Goal: Information Seeking & Learning: Learn about a topic

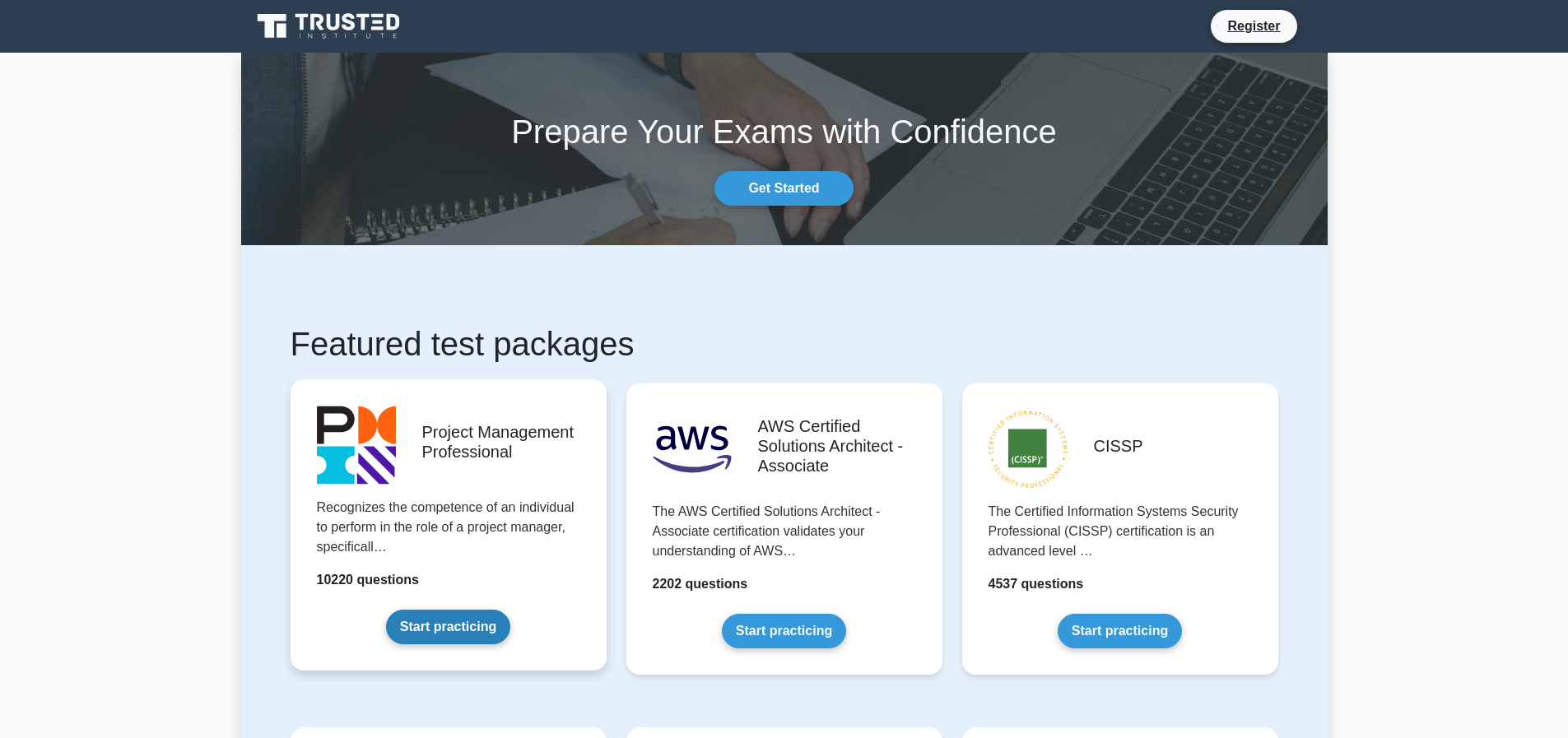
click at [438, 633] on link "Start practicing" at bounding box center [448, 627] width 124 height 35
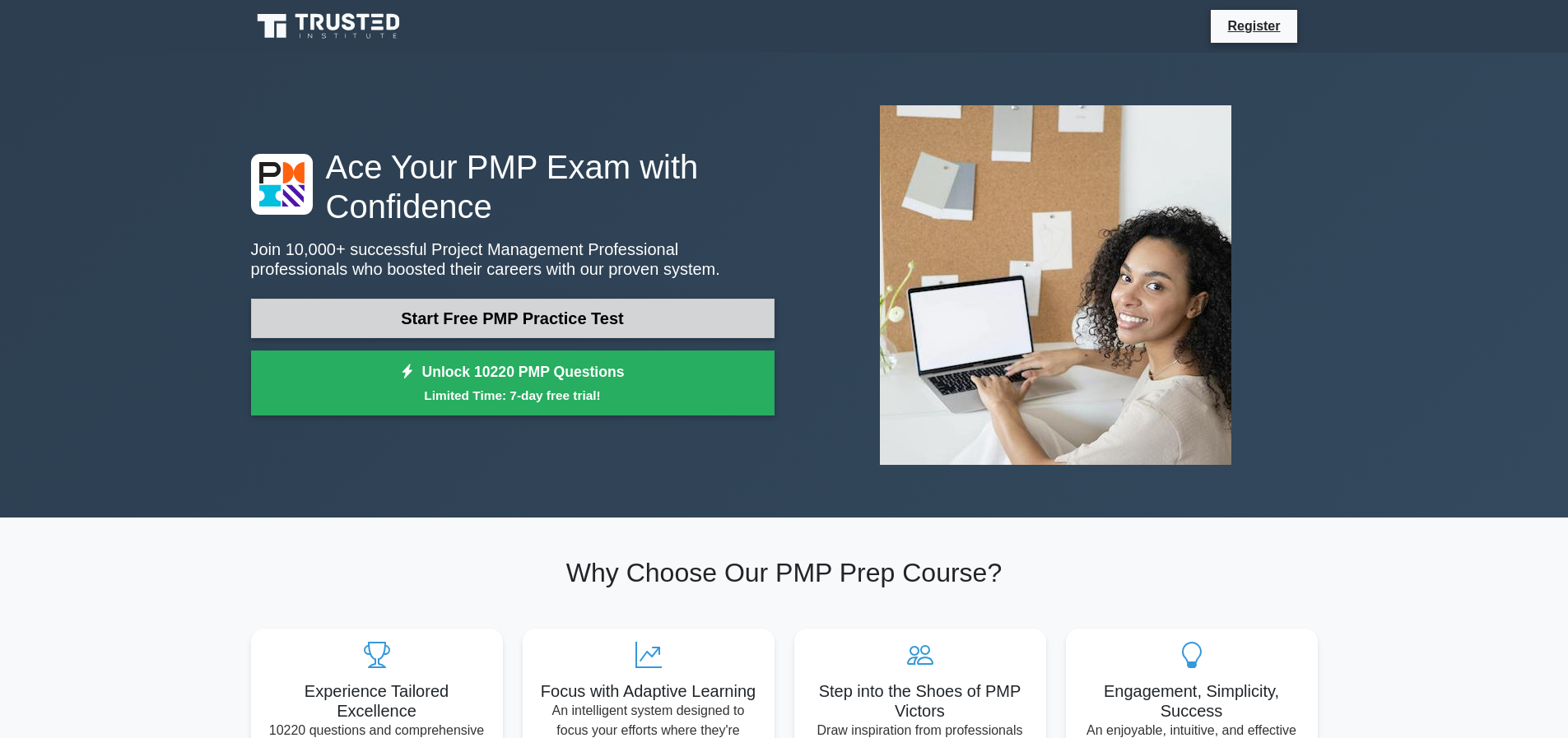
click at [610, 317] on link "Start Free PMP Practice Test" at bounding box center [513, 319] width 524 height 40
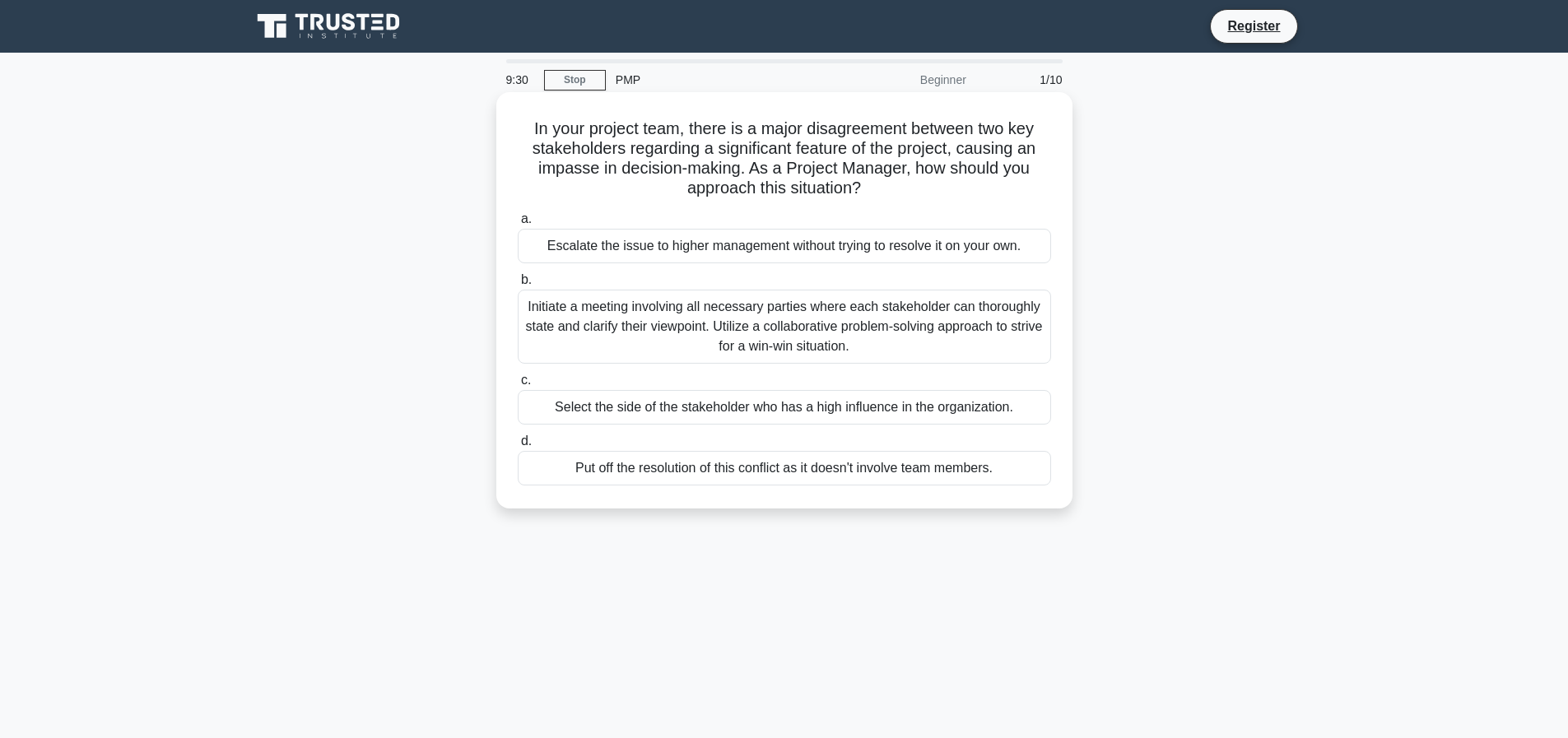
click at [908, 349] on div "Initiate a meeting involving all necessary parties where each stakeholder can t…" at bounding box center [784, 327] width 534 height 74
click at [518, 286] on input "b. Initiate a meeting involving all necessary parties where each stakeholder ca…" at bounding box center [518, 281] width 0 height 11
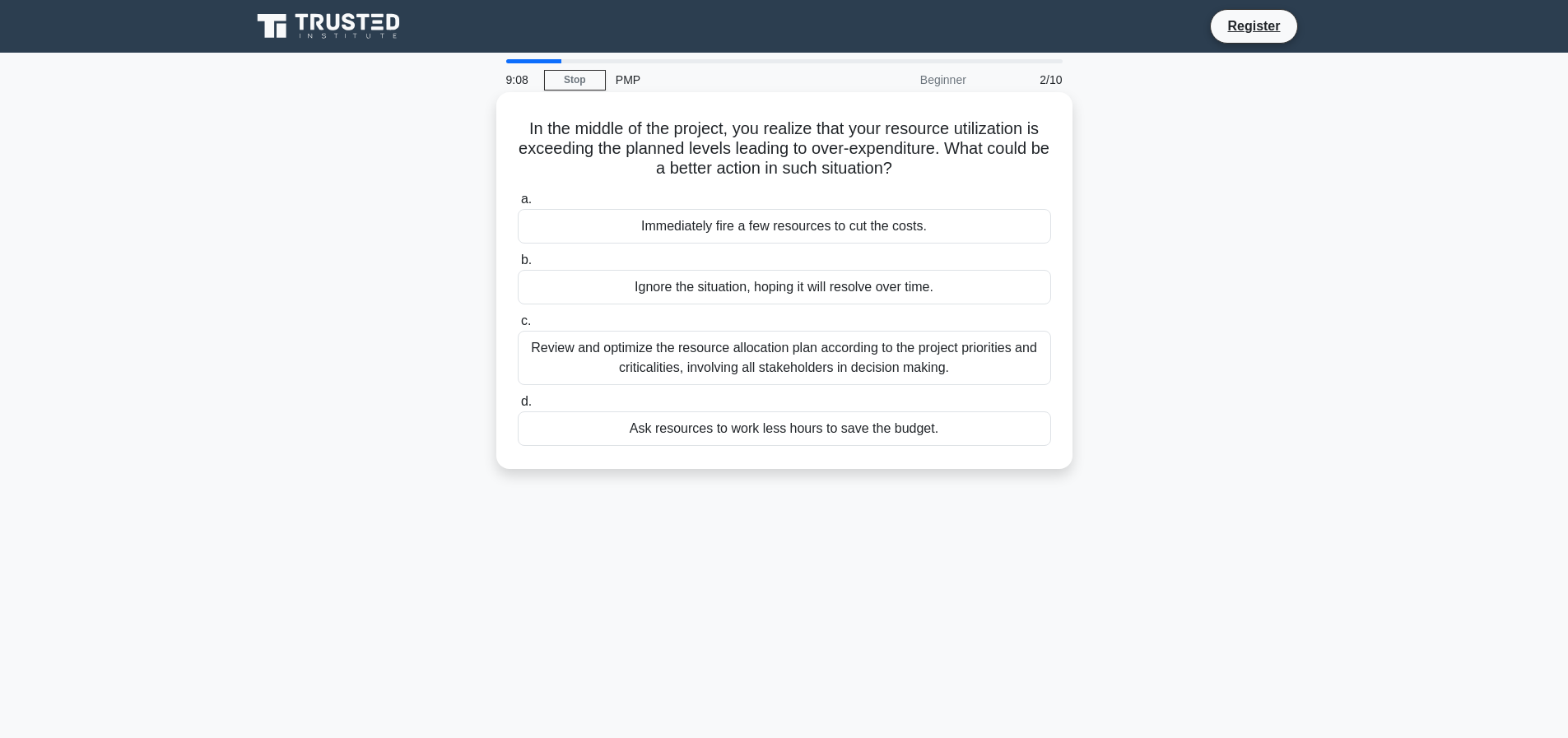
click at [924, 344] on div "Review and optimize the resource allocation plan according to the project prior…" at bounding box center [784, 357] width 534 height 54
click at [518, 327] on input "c. Review and optimize the resource allocation plan according to the project pr…" at bounding box center [518, 321] width 0 height 11
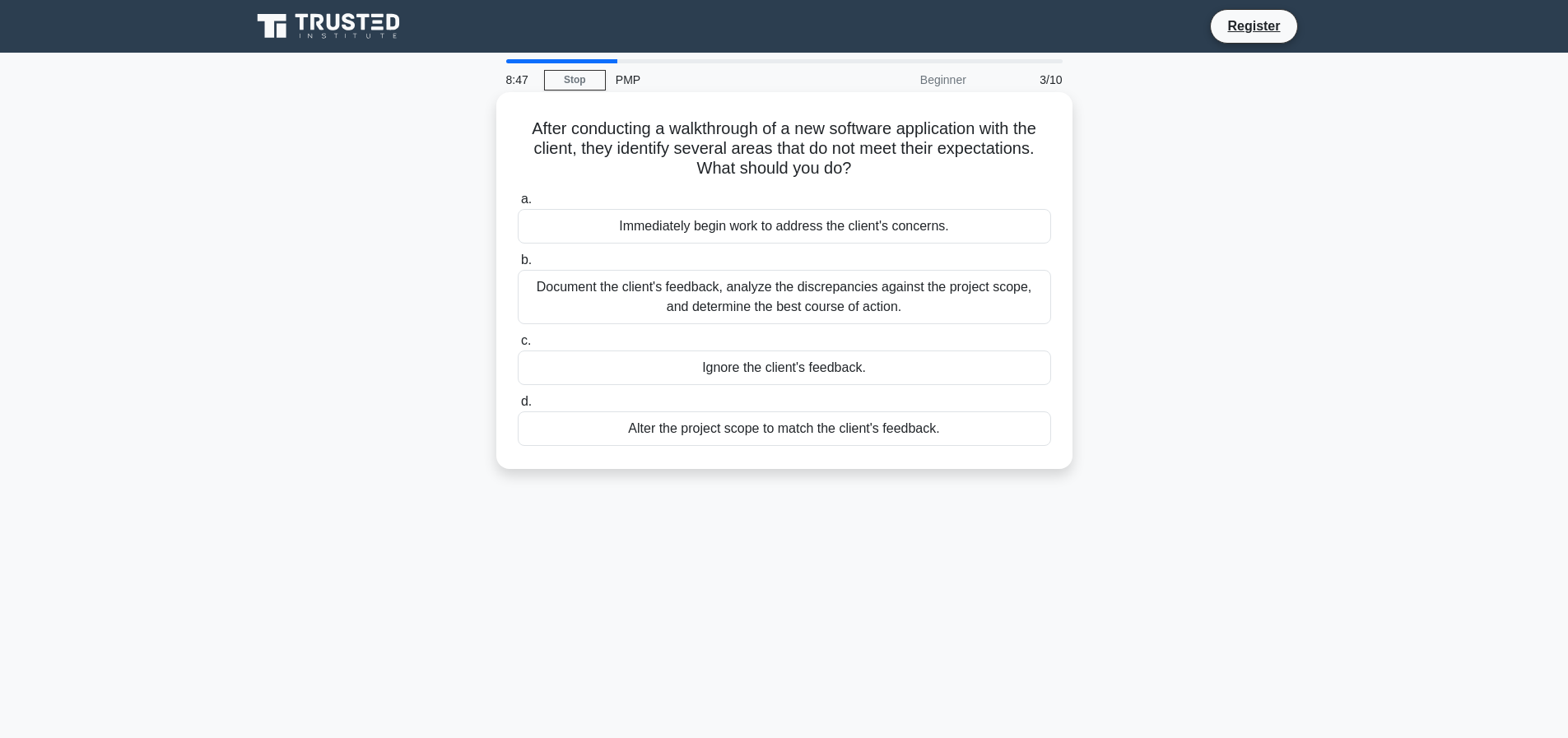
click at [574, 314] on div "Document the client's feedback, analyze the discrepancies against the project s…" at bounding box center [784, 296] width 534 height 54
click at [518, 265] on input "b. Document the client's feedback, analyze the discrepancies against the projec…" at bounding box center [518, 260] width 0 height 11
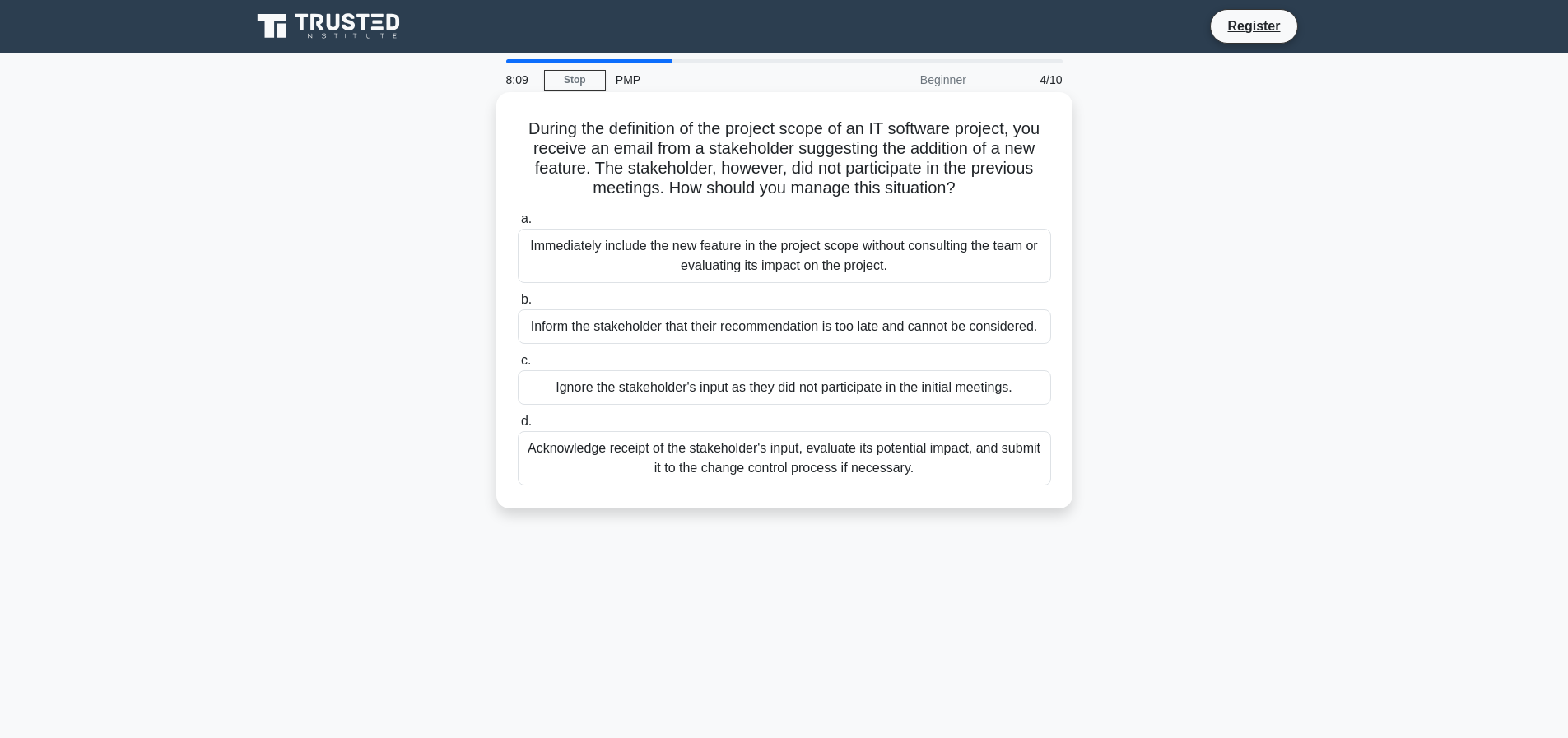
click at [910, 465] on div "Acknowledge receipt of the stakeholder's input, evaluate its potential impact, …" at bounding box center [784, 457] width 534 height 54
click at [518, 427] on input "d. Acknowledge receipt of the stakeholder's input, evaluate its potential impac…" at bounding box center [518, 422] width 0 height 11
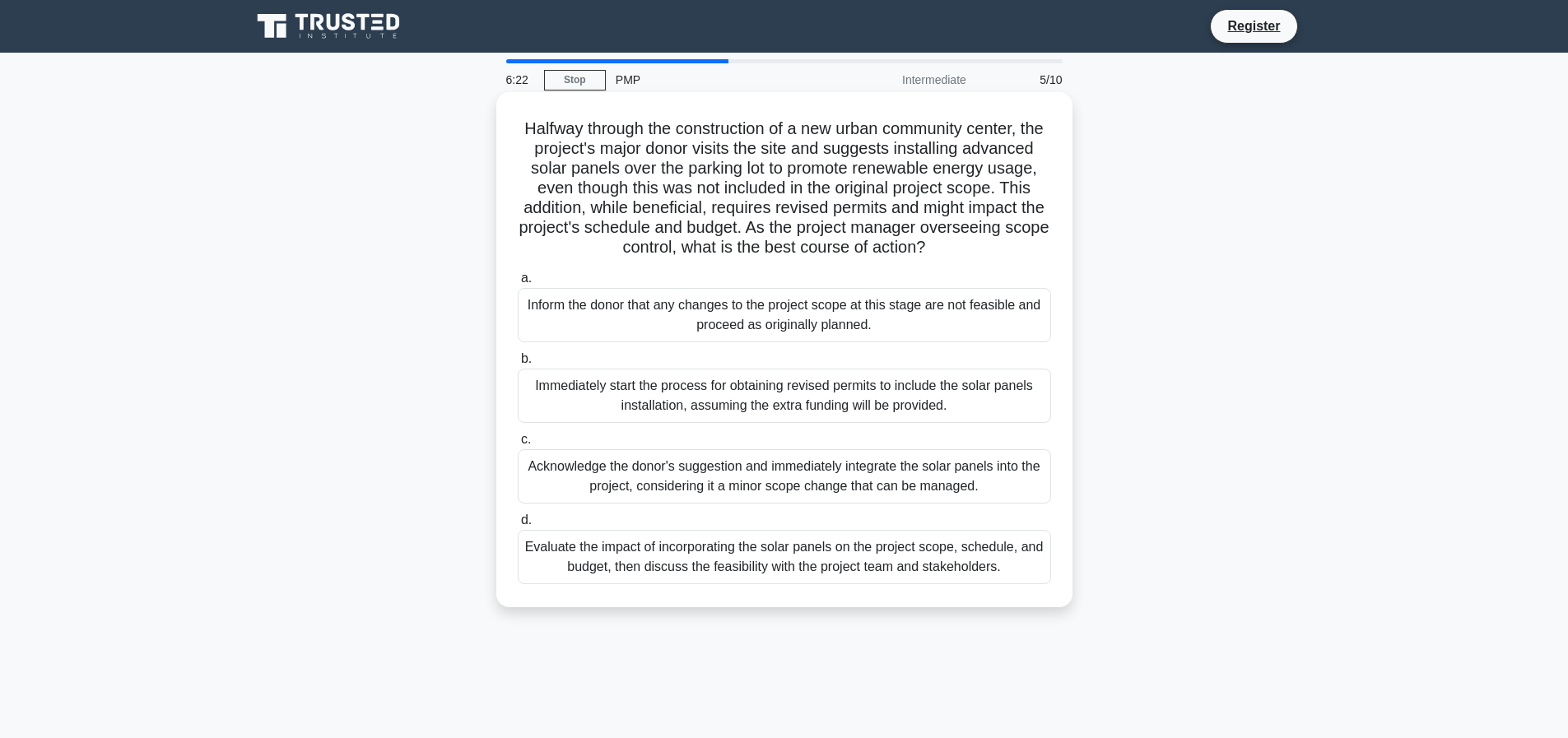
click at [946, 555] on div "Evaluate the impact of incorporating the solar panels on the project scope, sch…" at bounding box center [784, 557] width 534 height 54
click at [518, 526] on input "d. Evaluate the impact of incorporating the solar panels on the project scope, …" at bounding box center [518, 520] width 0 height 11
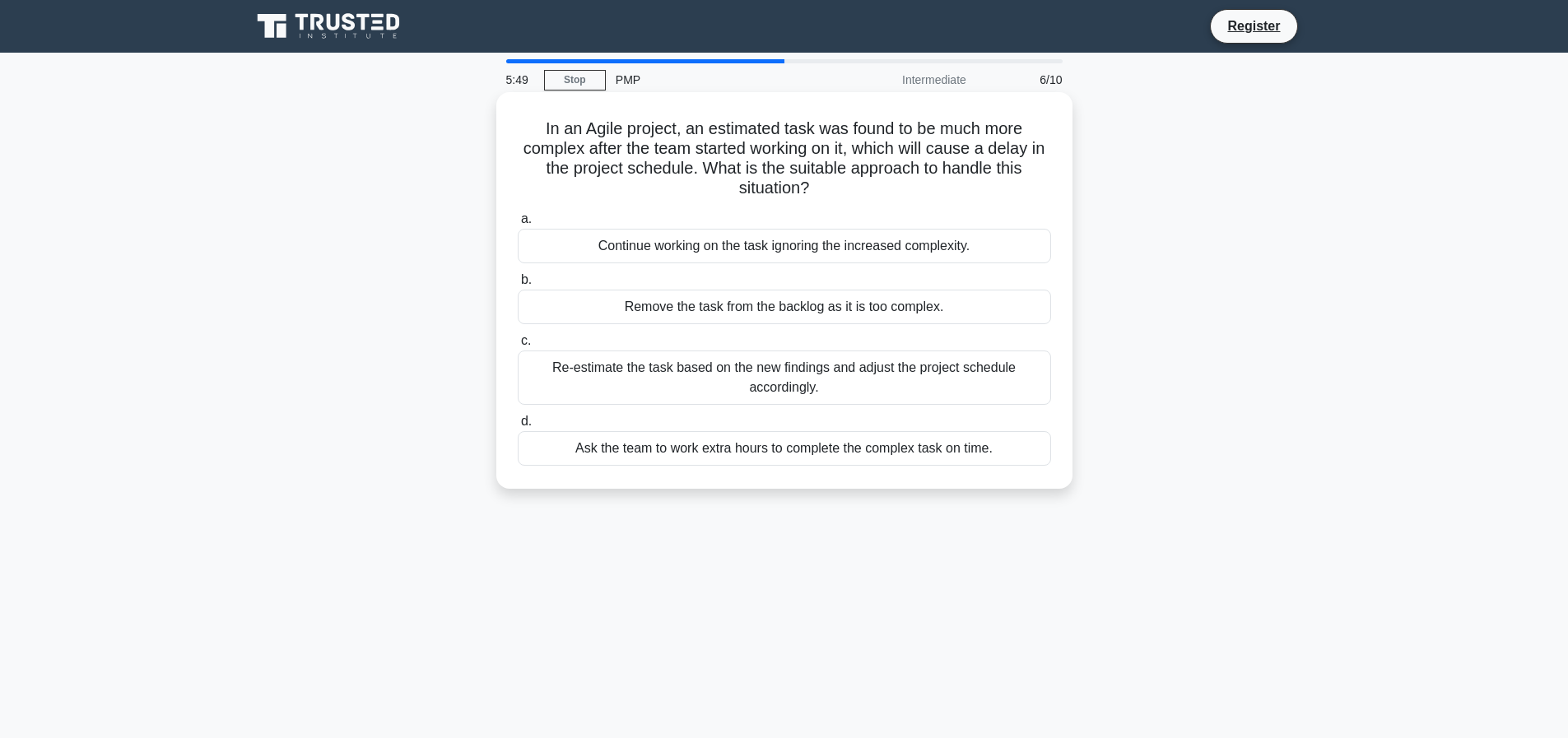
click at [828, 387] on div "Re-estimate the task based on the new findings and adjust the project schedule …" at bounding box center [784, 377] width 534 height 54
click at [518, 347] on input "c. Re-estimate the task based on the new findings and adjust the project schedu…" at bounding box center [518, 341] width 0 height 11
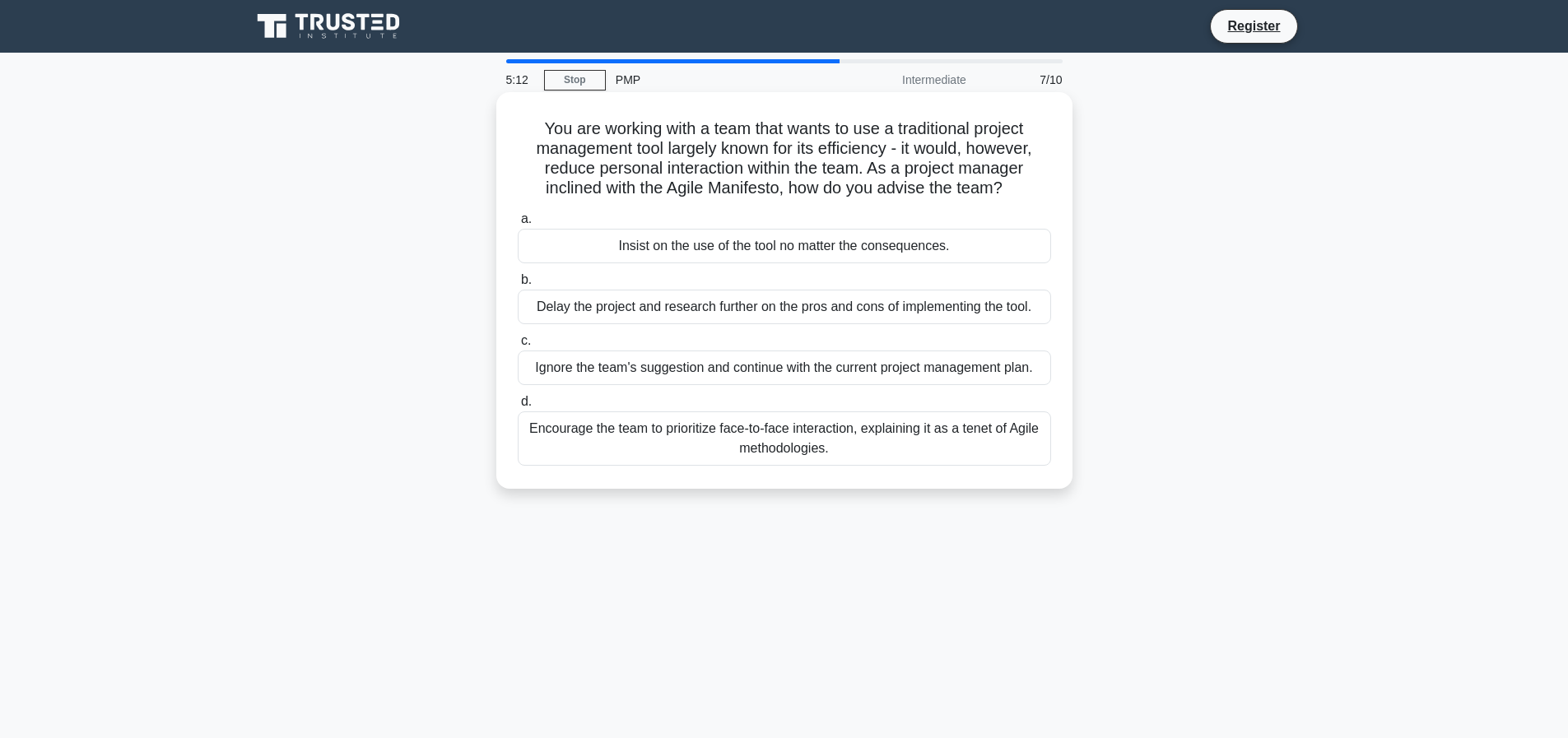
click at [754, 414] on div "Encourage the team to prioritize face-to-face interaction, explaining it as a t…" at bounding box center [784, 438] width 534 height 54
click at [518, 407] on input "d. Encourage the team to prioritize face-to-face interaction, explaining it as …" at bounding box center [518, 402] width 0 height 11
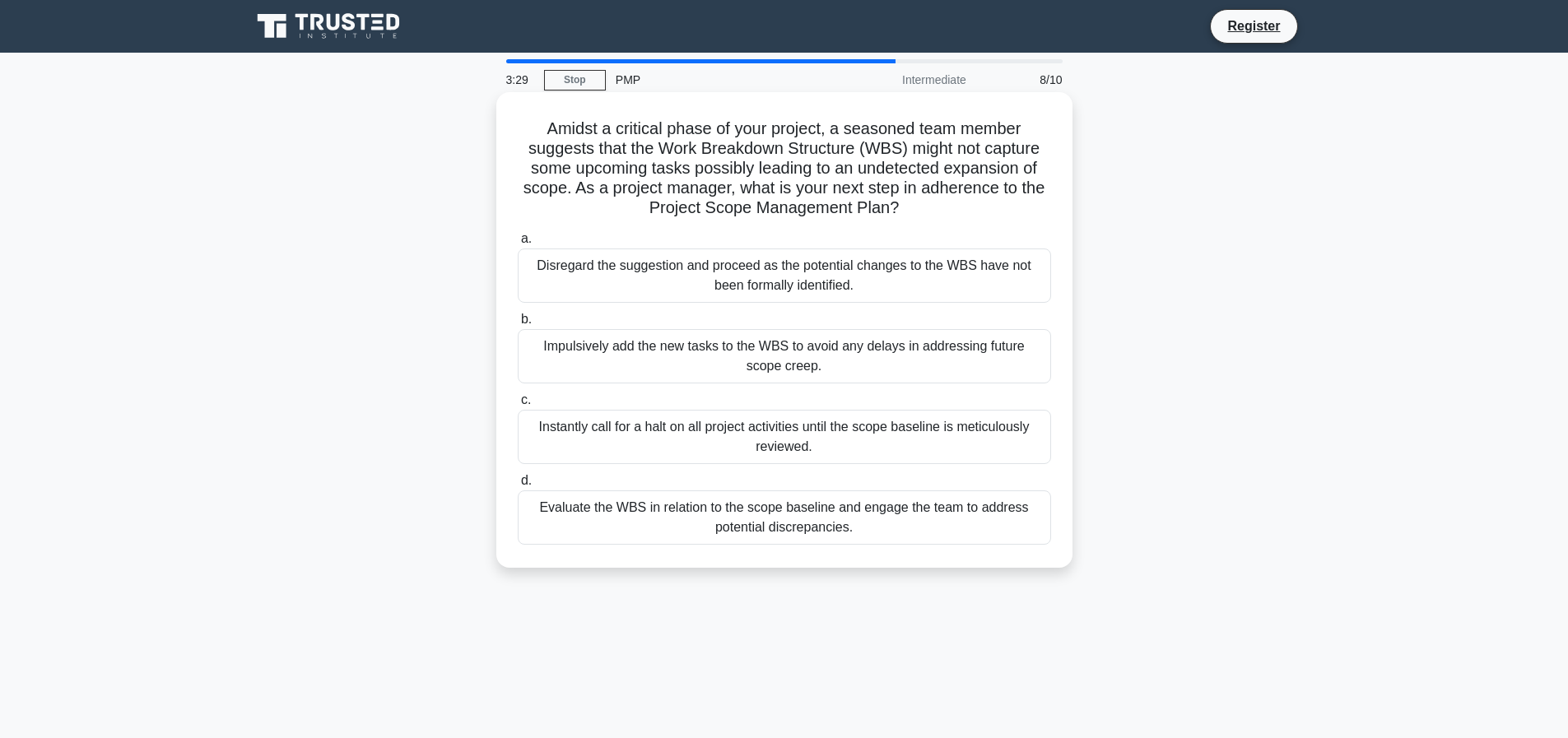
click at [662, 528] on div "Evaluate the WBS in relation to the scope baseline and engage the team to addre…" at bounding box center [784, 517] width 534 height 54
click at [518, 487] on input "d. Evaluate the WBS in relation to the scope baseline and engage the team to ad…" at bounding box center [518, 481] width 0 height 11
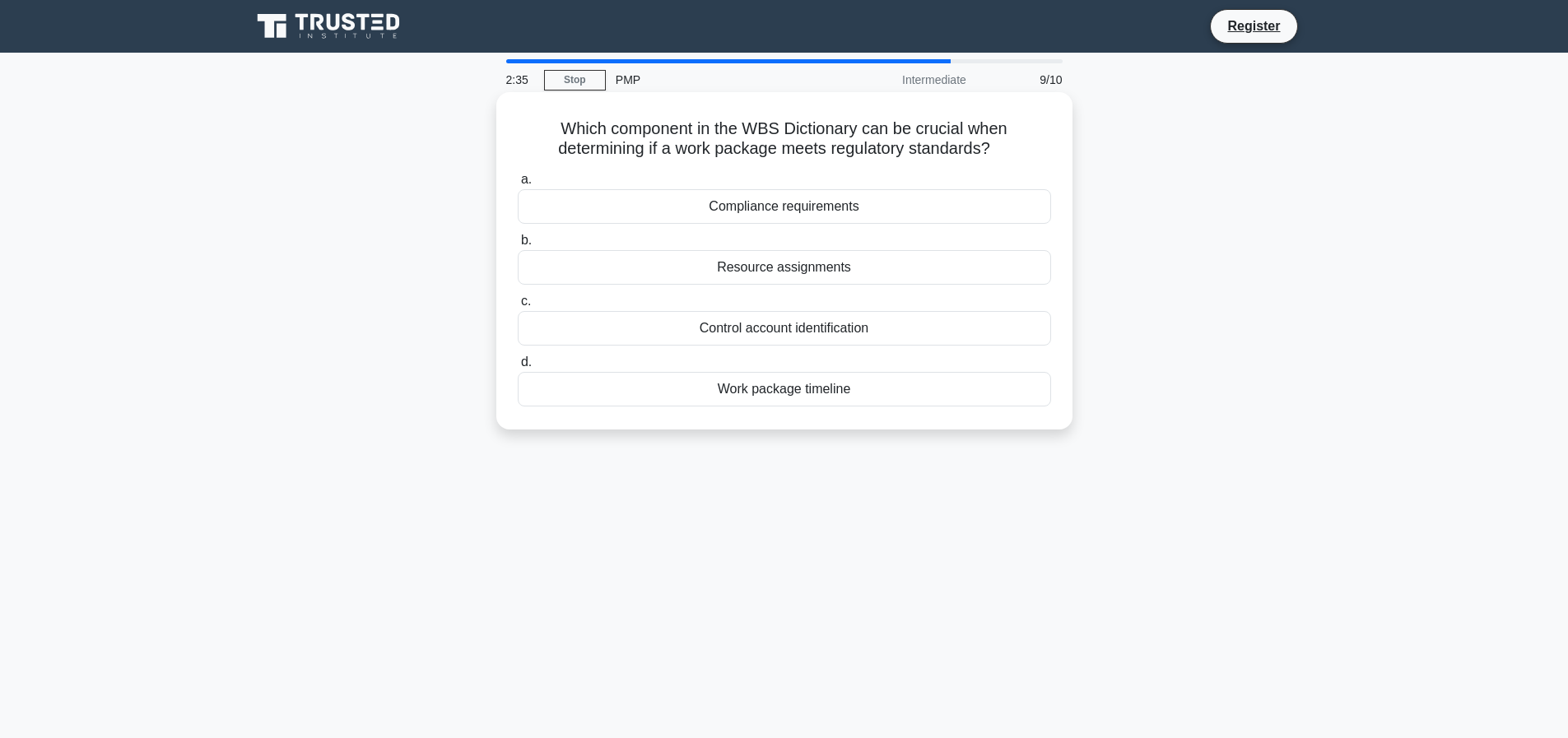
click at [651, 272] on div "Resource assignments" at bounding box center [784, 267] width 534 height 35
click at [518, 246] on input "b. Resource assignments" at bounding box center [518, 241] width 0 height 11
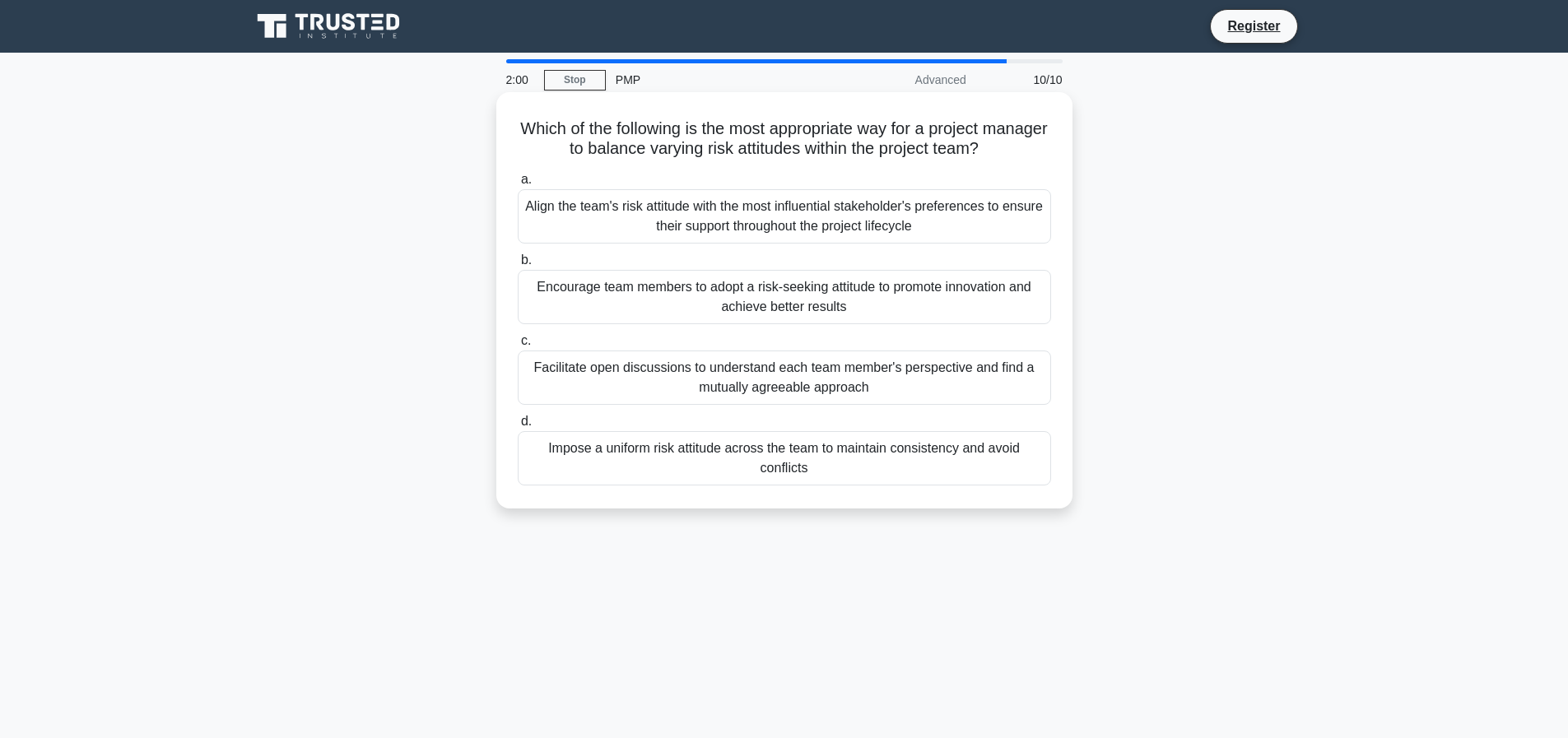
click at [638, 371] on div "Facilitate open discussions to understand each team member's perspective and fi…" at bounding box center [784, 377] width 534 height 54
click at [518, 347] on input "c. Facilitate open discussions to understand each team member's perspective and…" at bounding box center [518, 341] width 0 height 11
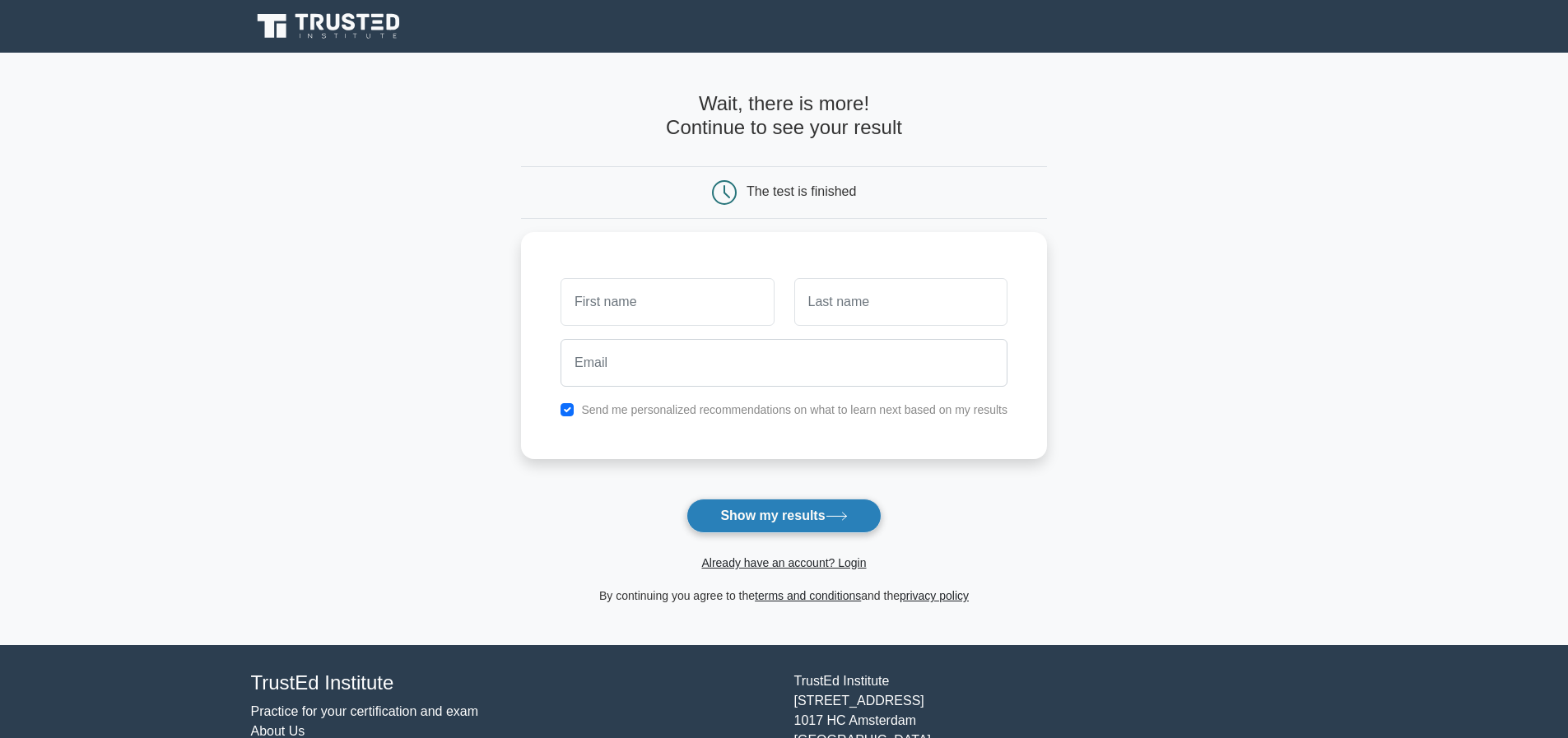
click at [767, 525] on button "Show my results" at bounding box center [783, 516] width 194 height 35
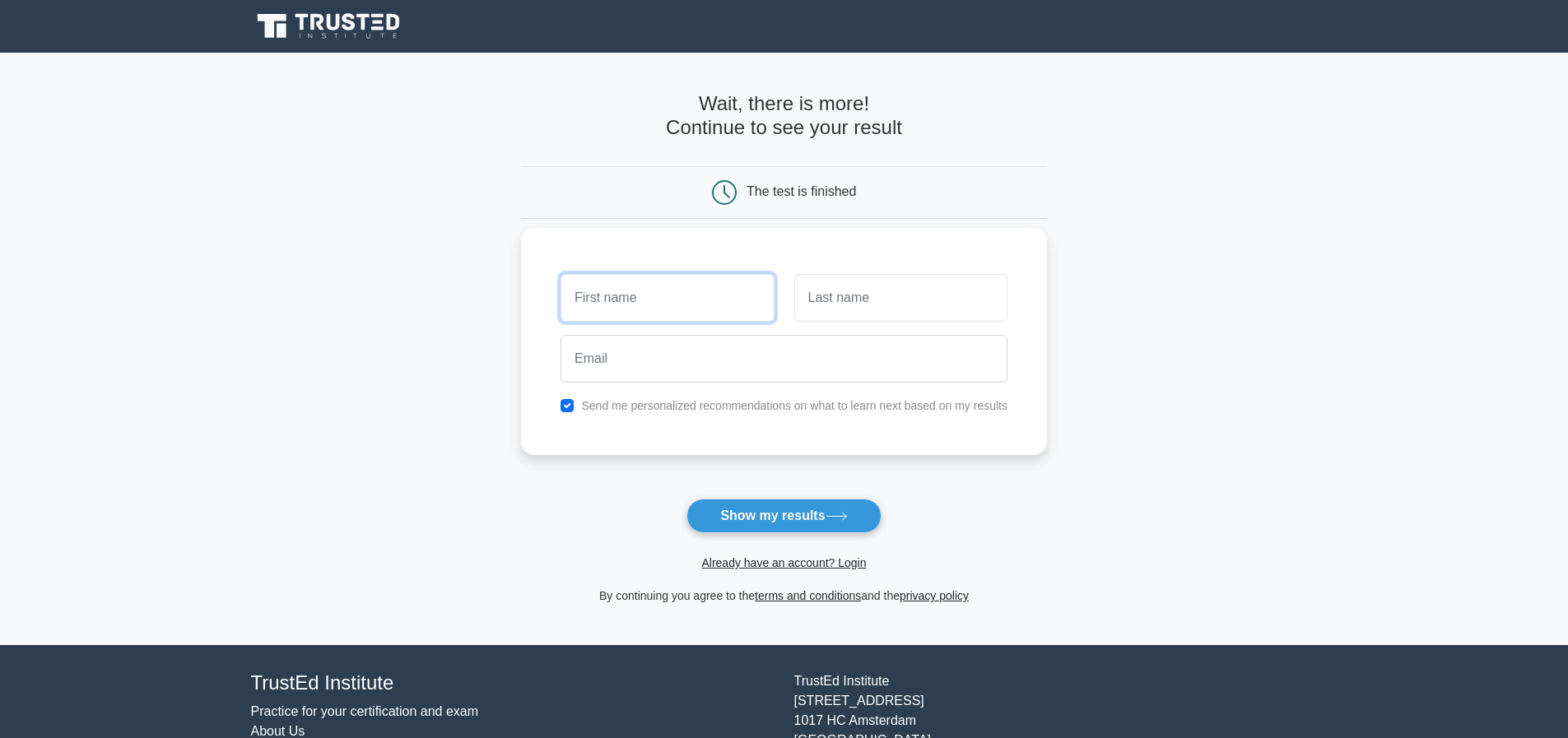
click at [634, 295] on input "text" at bounding box center [666, 298] width 213 height 48
type input "Anna"
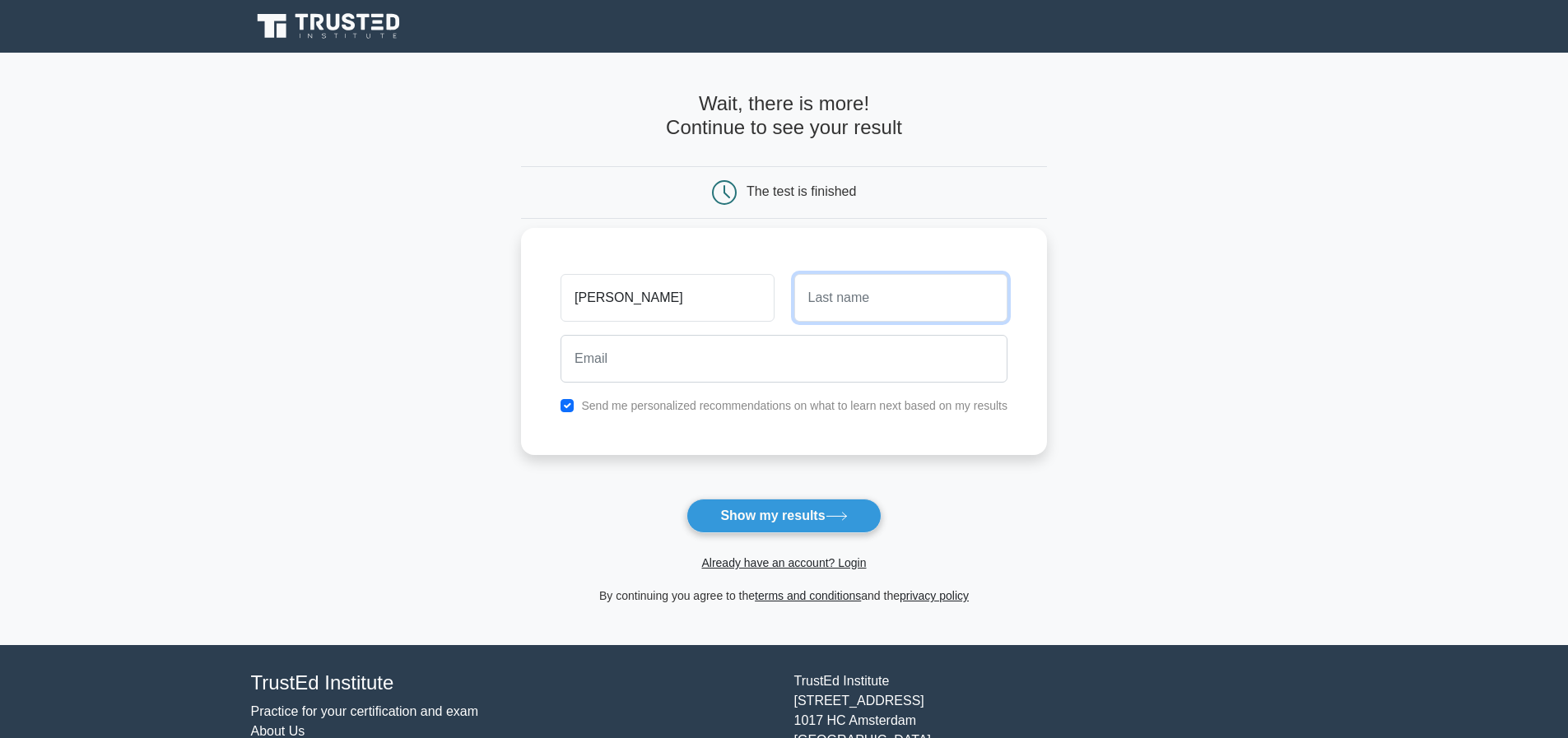
click at [894, 290] on input "text" at bounding box center [901, 298] width 213 height 48
type input "[PERSON_NAME]"
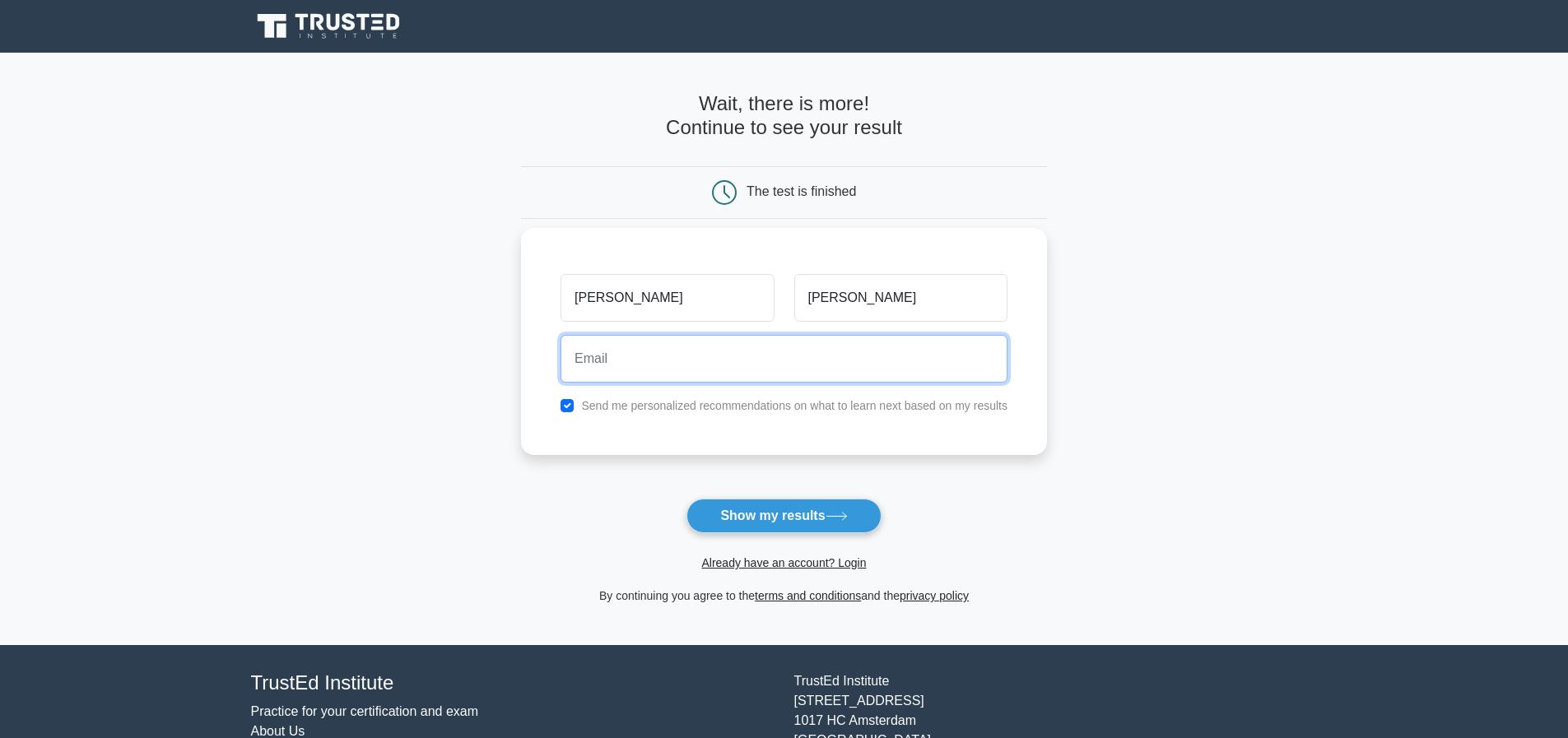
click at [833, 365] on input "email" at bounding box center [783, 359] width 447 height 48
type input "[EMAIL_ADDRESS][DOMAIN_NAME]"
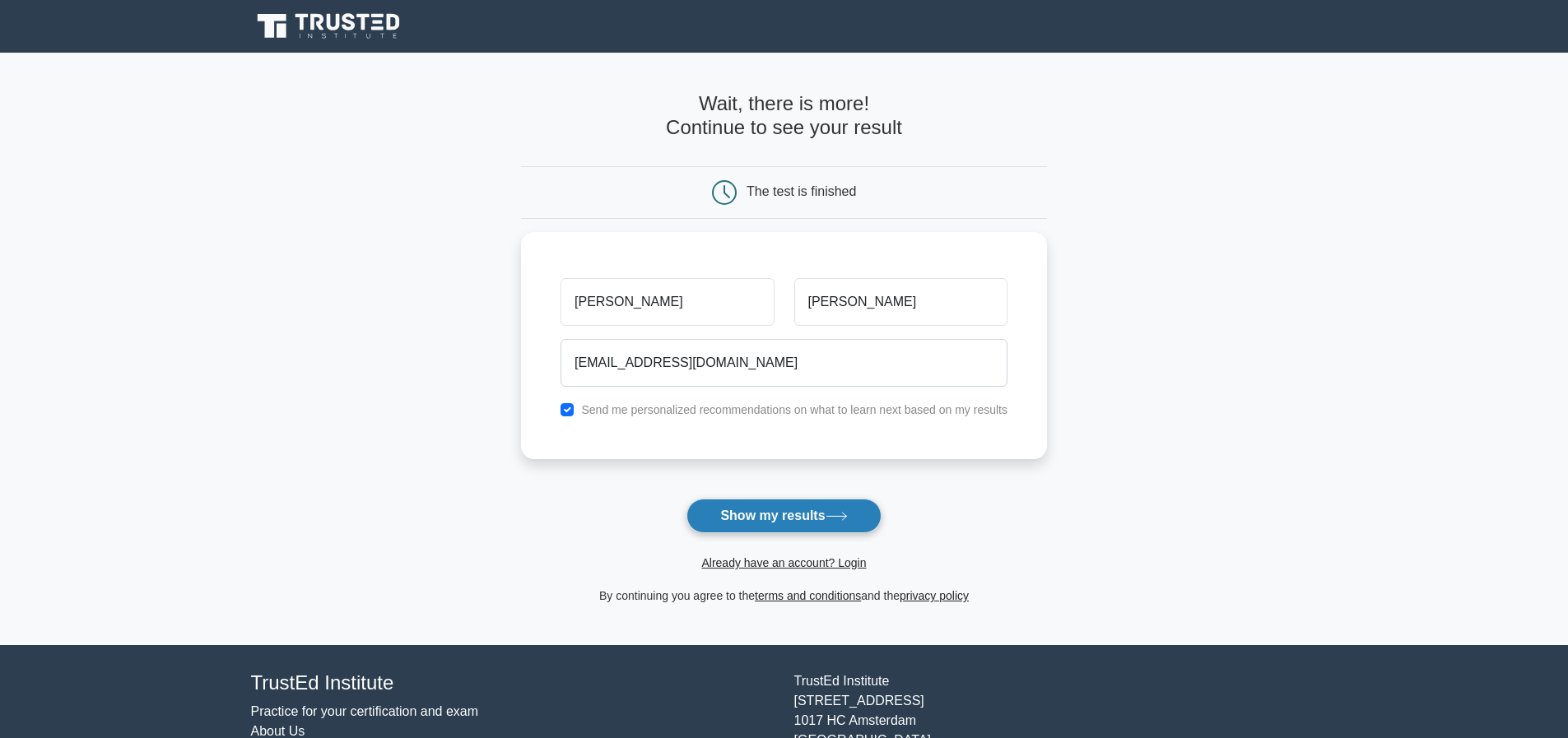
click at [766, 515] on button "Show my results" at bounding box center [783, 516] width 194 height 35
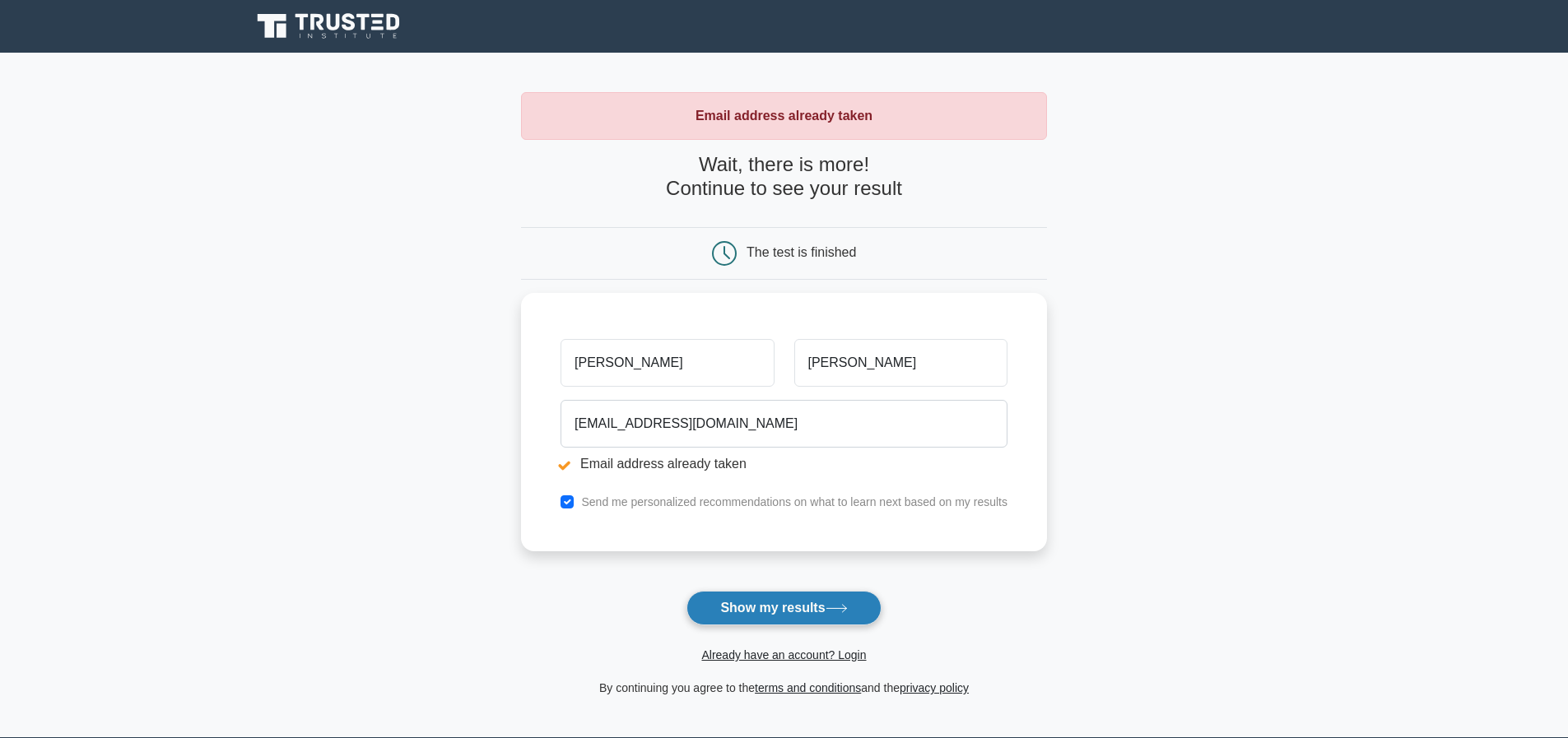
click at [771, 616] on button "Show my results" at bounding box center [783, 608] width 194 height 35
click at [796, 654] on link "Already have an account? Login" at bounding box center [783, 655] width 165 height 13
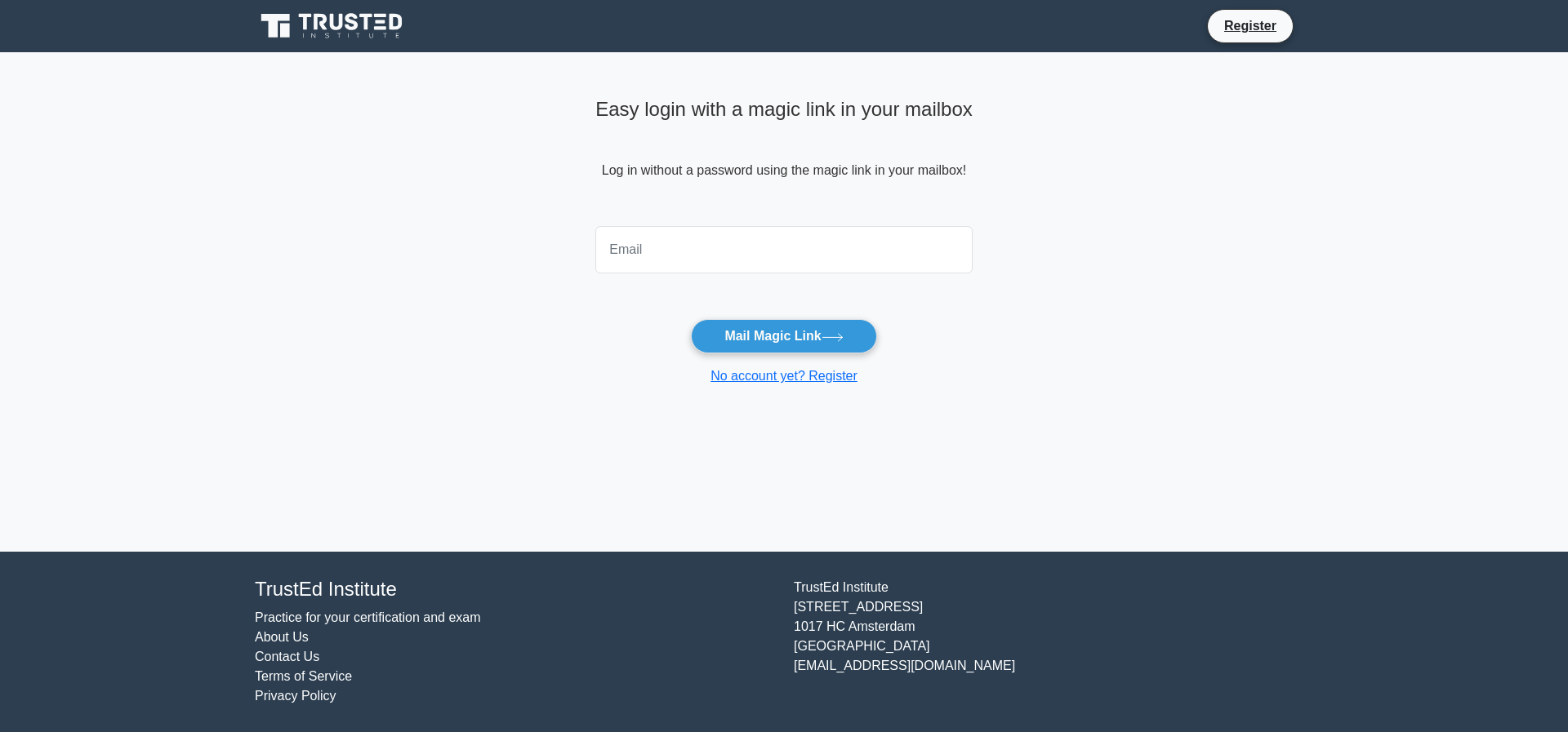
click at [737, 248] on input "email" at bounding box center [784, 250] width 378 height 47
type input "[EMAIL_ADDRESS][DOMAIN_NAME]"
click at [746, 330] on button "Mail Magic Link" at bounding box center [783, 336] width 185 height 34
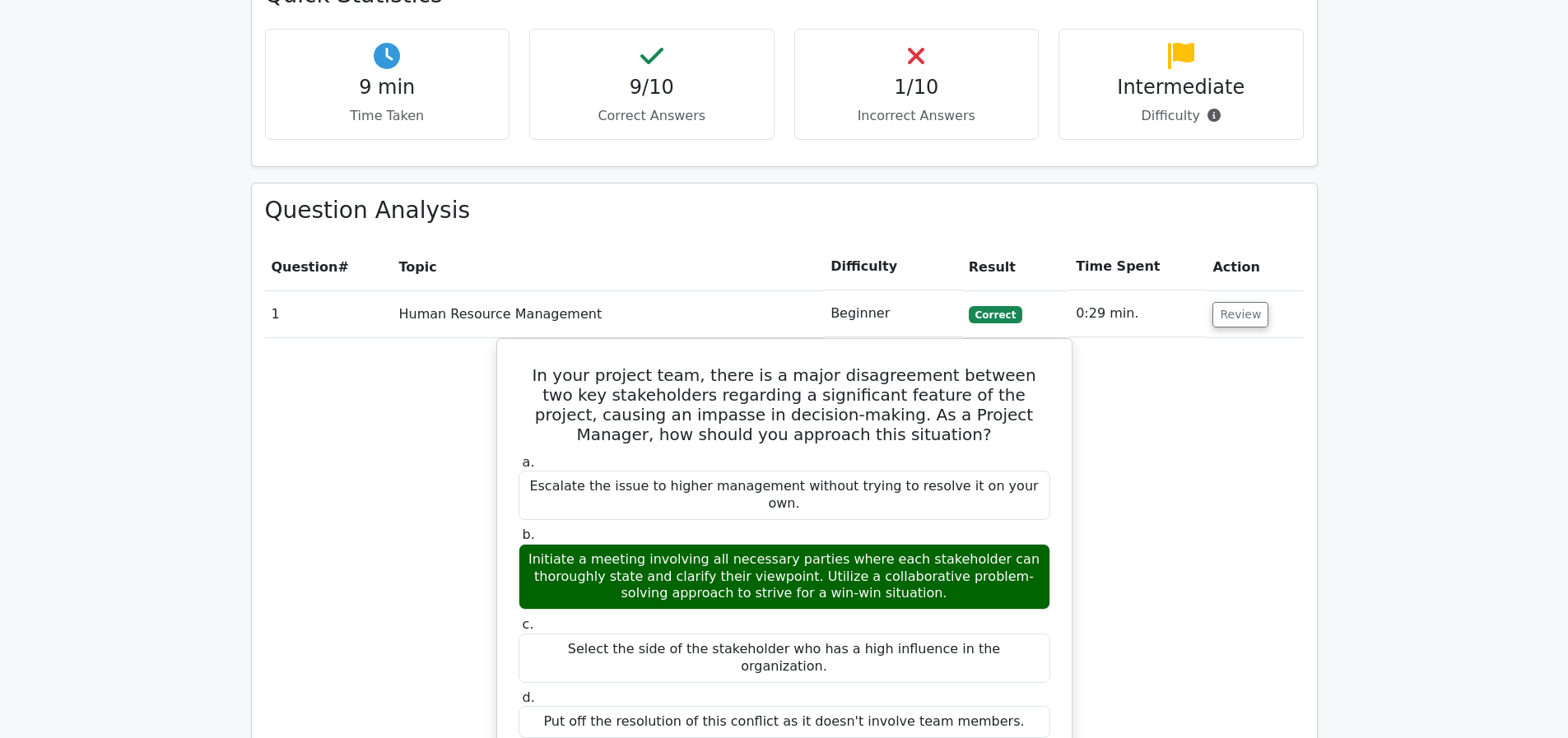
scroll to position [1143, 0]
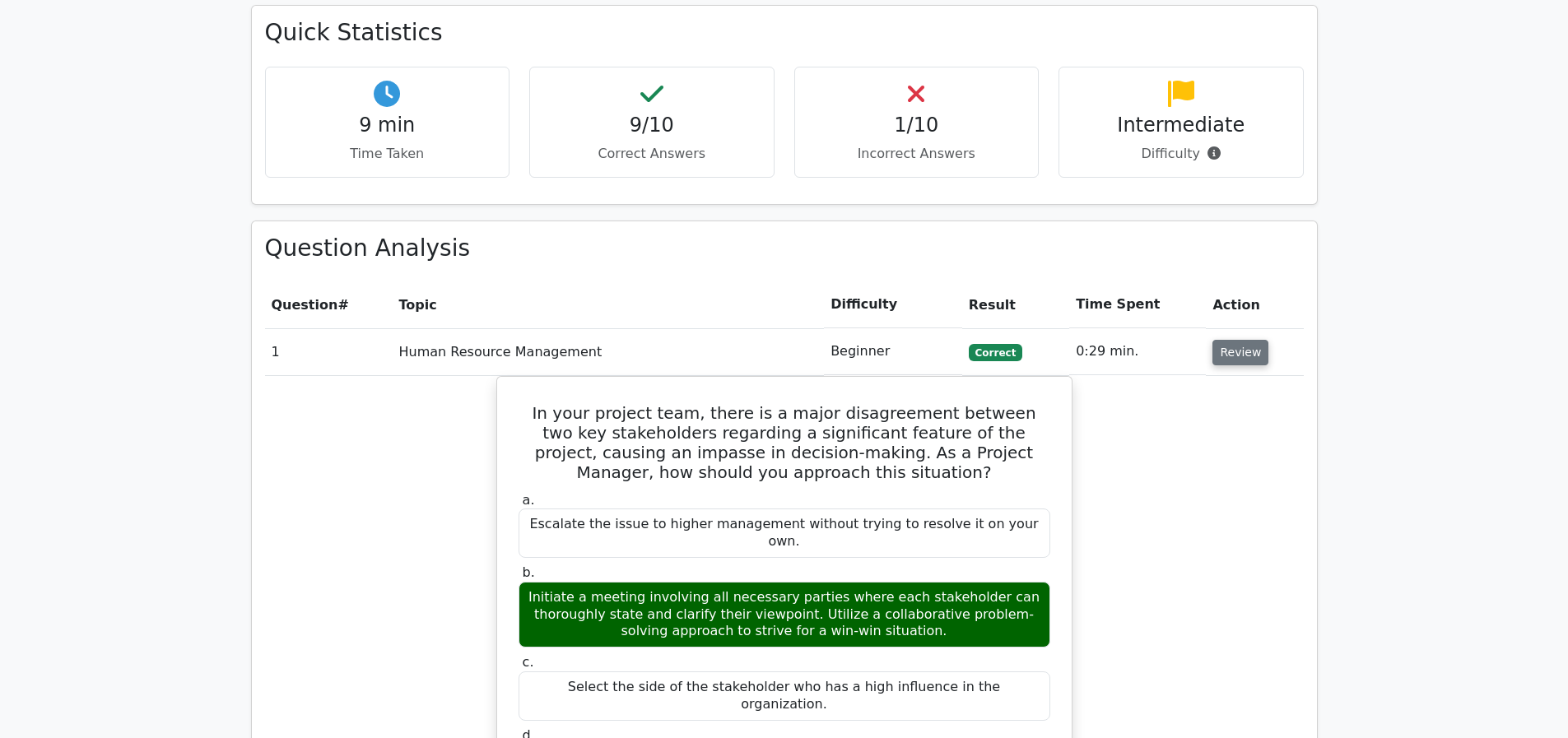
click at [1234, 340] on button "Review" at bounding box center [1240, 352] width 56 height 26
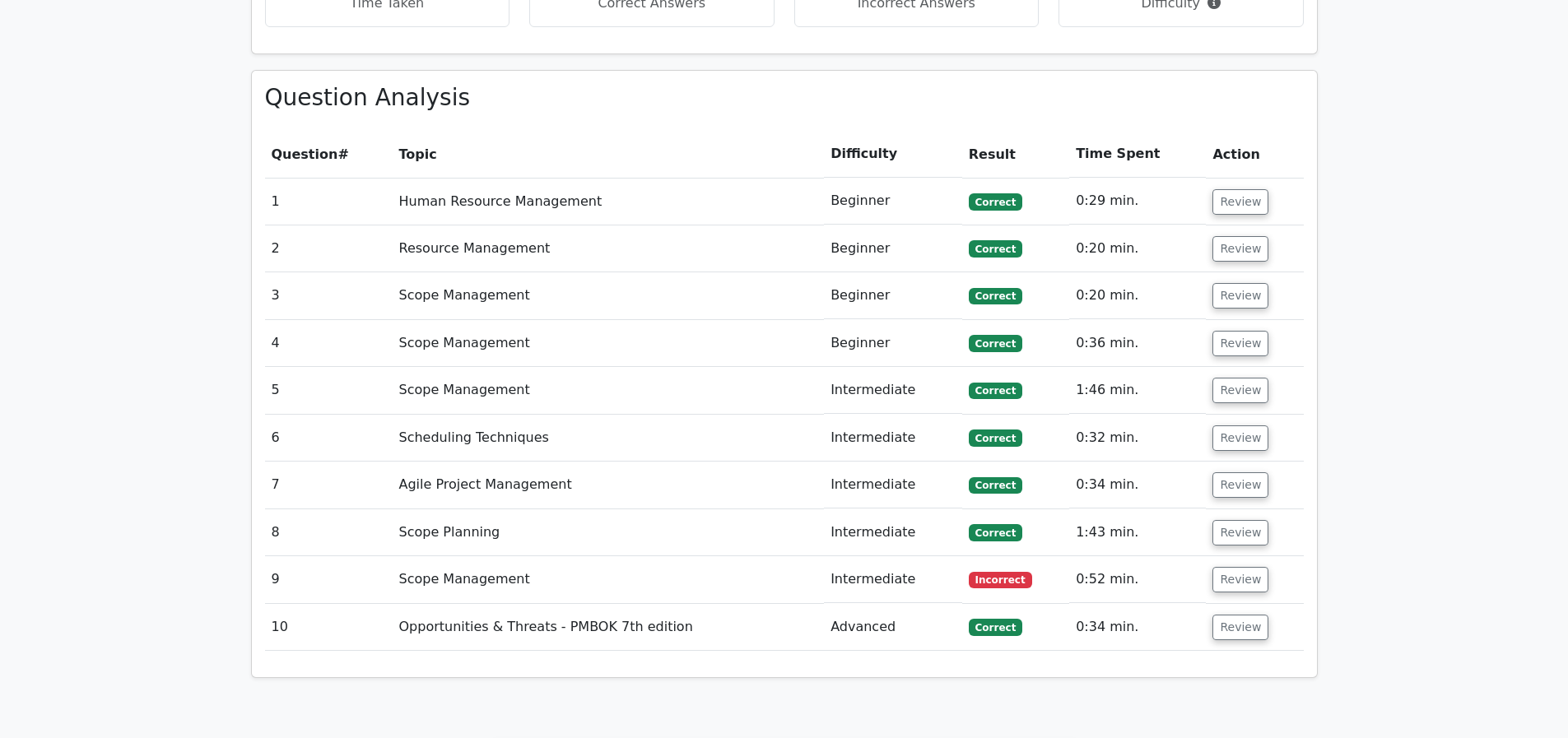
scroll to position [1296, 0]
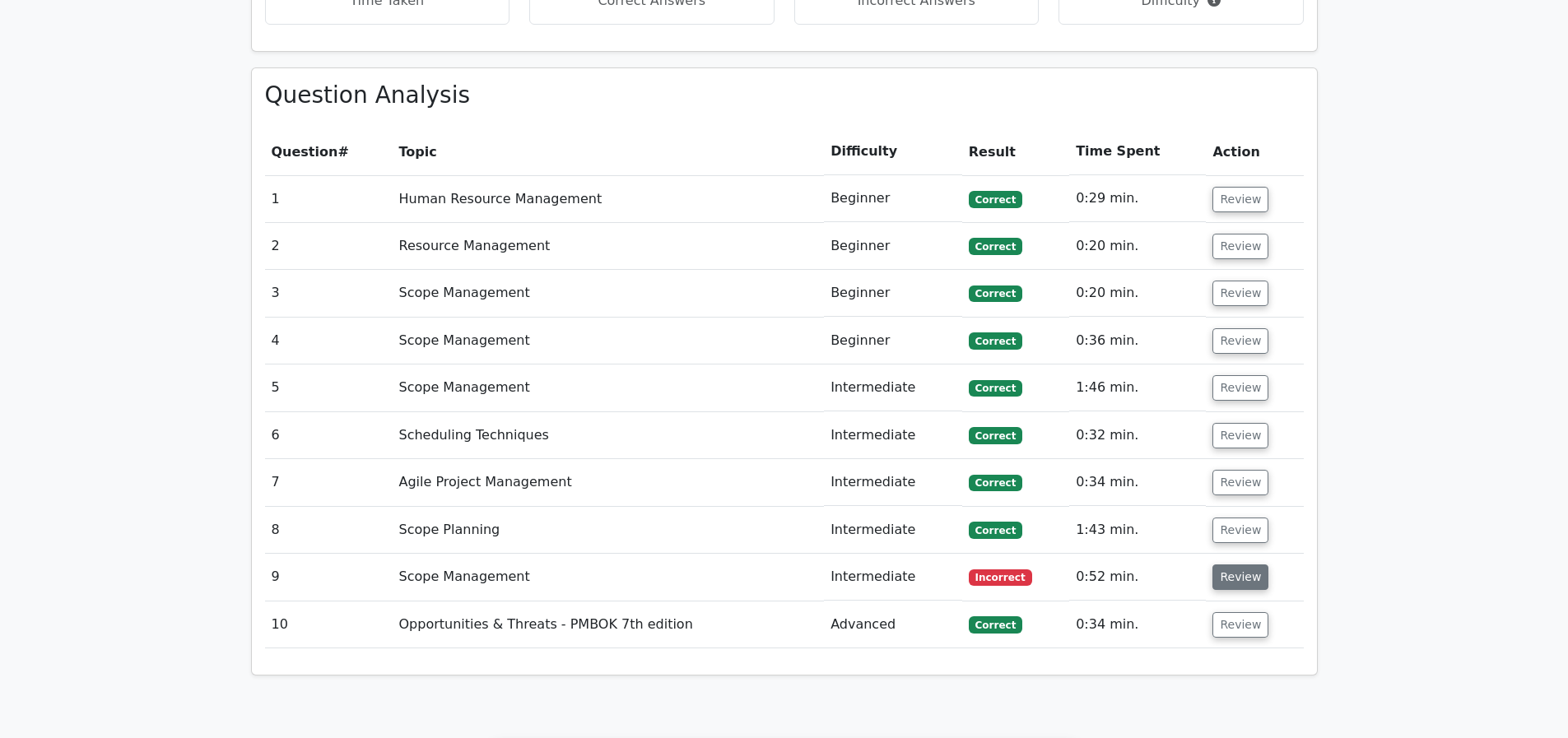
click at [1225, 565] on button "Review" at bounding box center [1240, 577] width 56 height 26
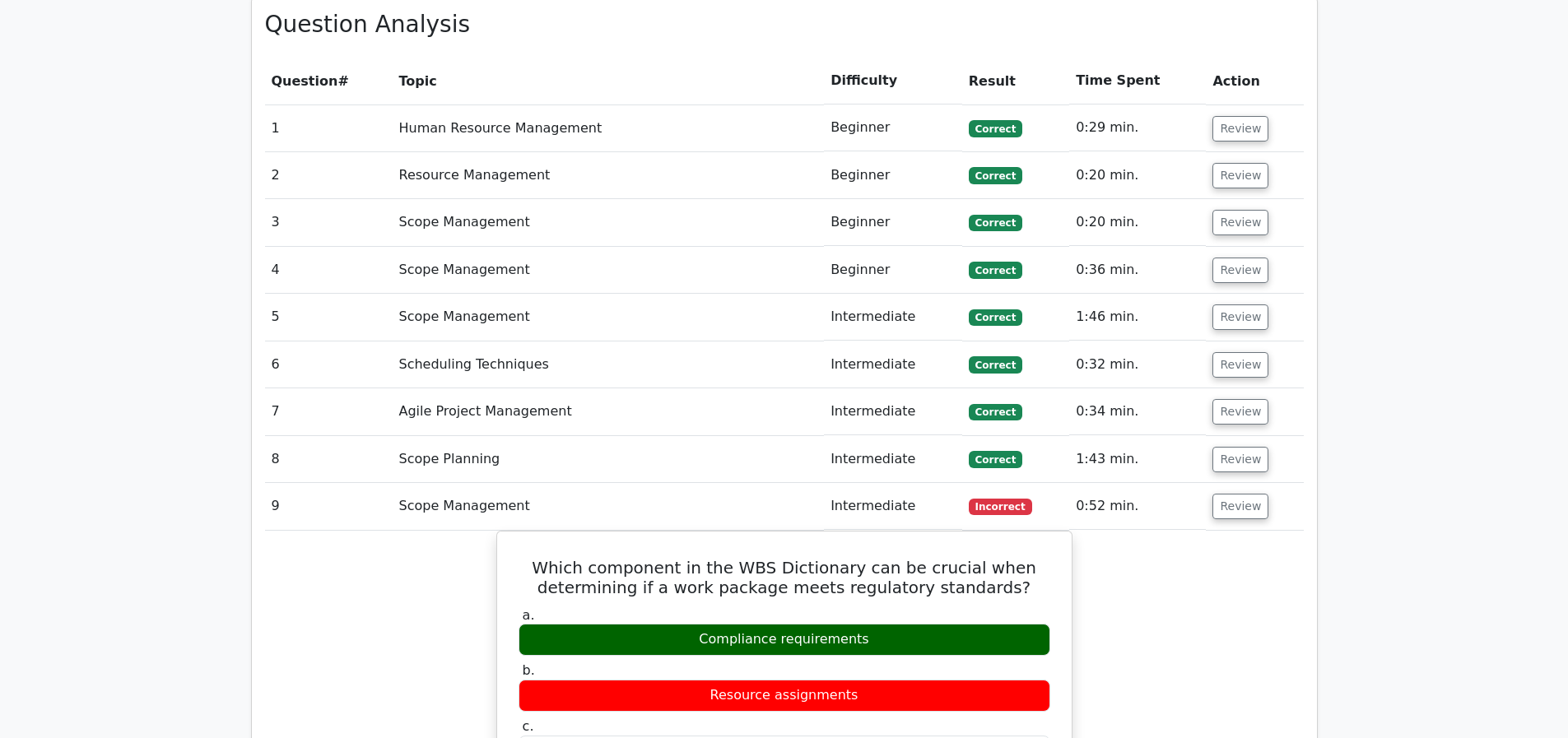
scroll to position [1413, 0]
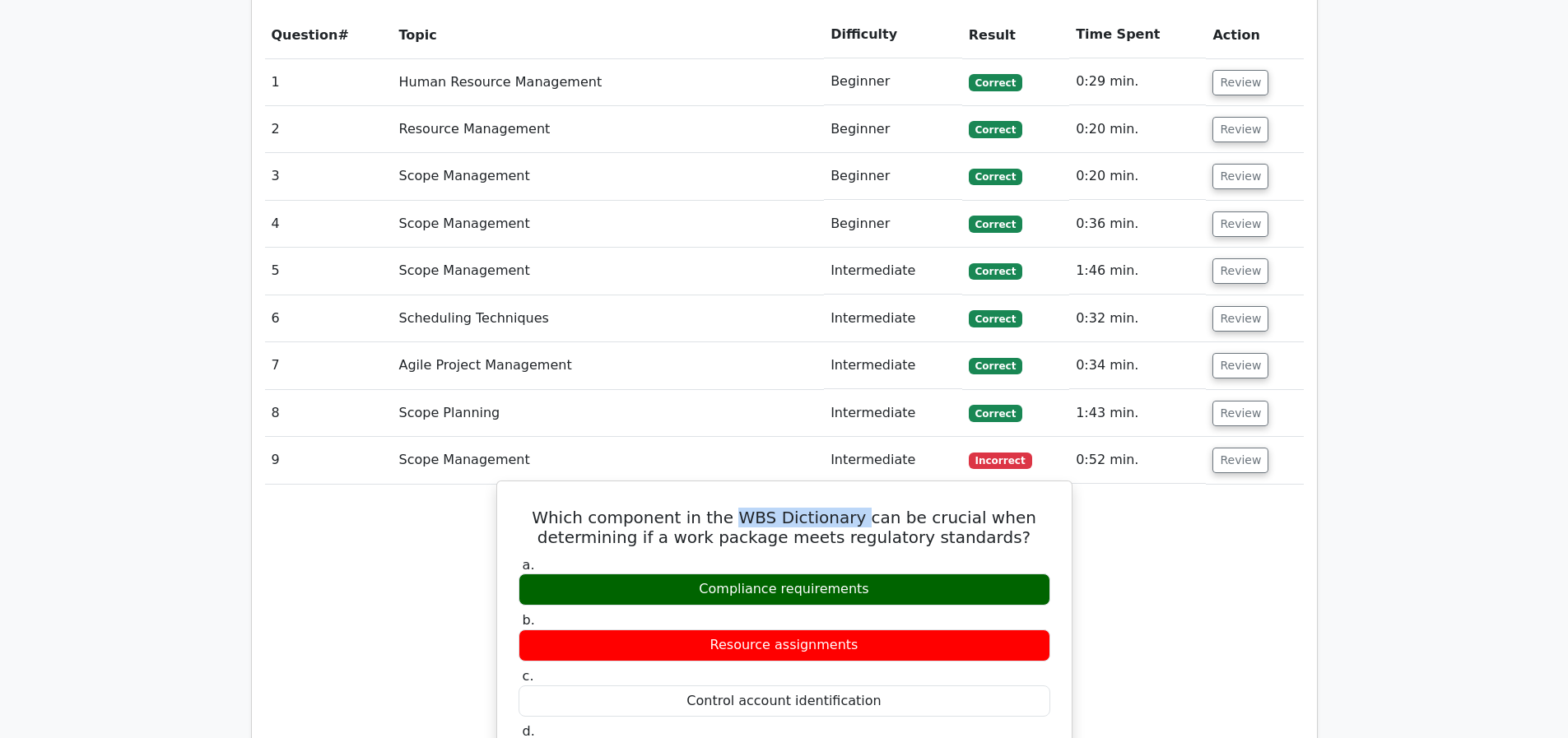
drag, startPoint x: 743, startPoint y: 454, endPoint x: 862, endPoint y: 456, distance: 119.0
click at [862, 508] on h5 "Which component in the WBS Dictionary can be crucial when determining if a work…" at bounding box center [784, 527] width 535 height 40
copy h5 "WBS Dictionary"
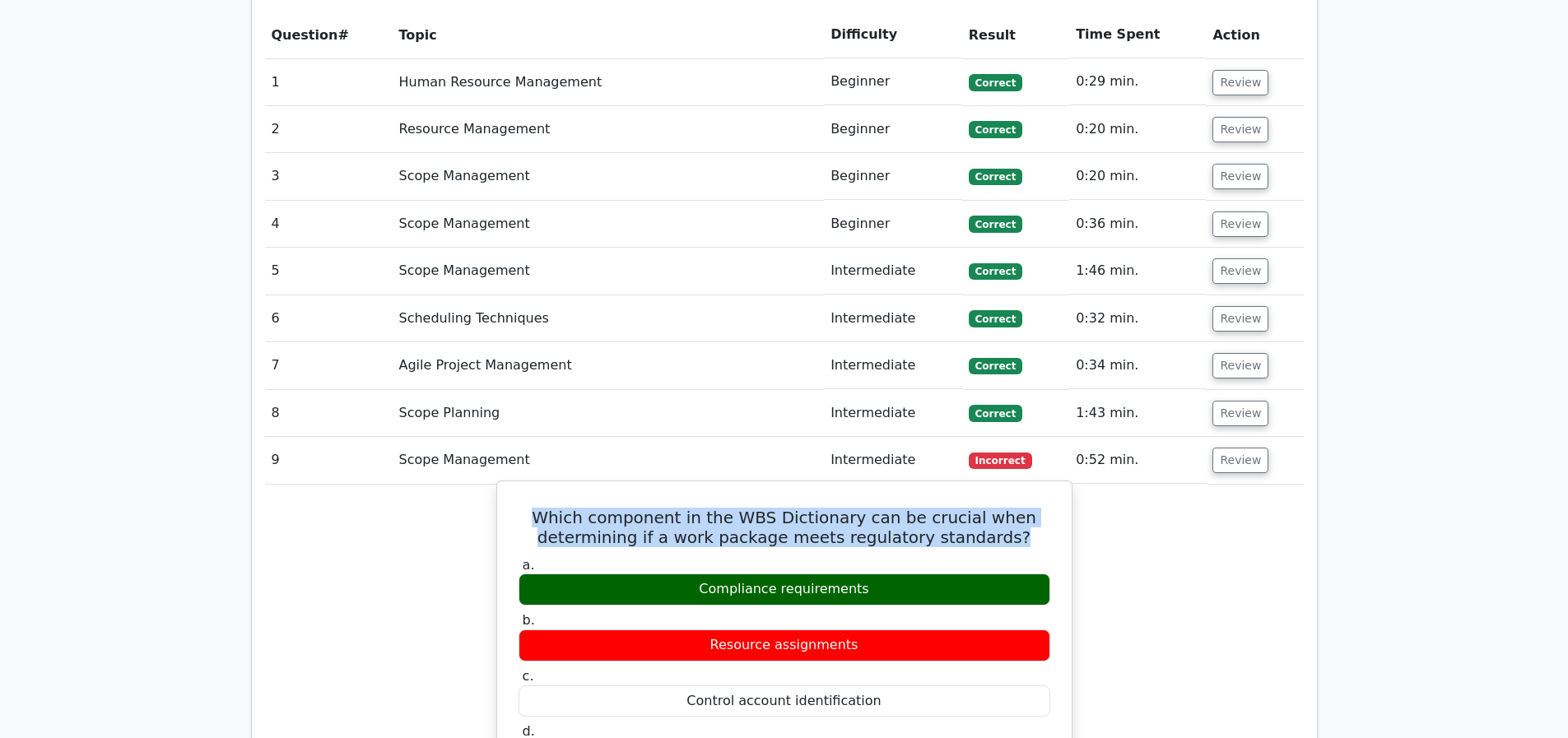
drag, startPoint x: 558, startPoint y: 454, endPoint x: 1010, endPoint y: 476, distance: 452.5
click at [1011, 508] on h5 "Which component in the WBS Dictionary can be crucial when determining if a work…" at bounding box center [784, 527] width 535 height 40
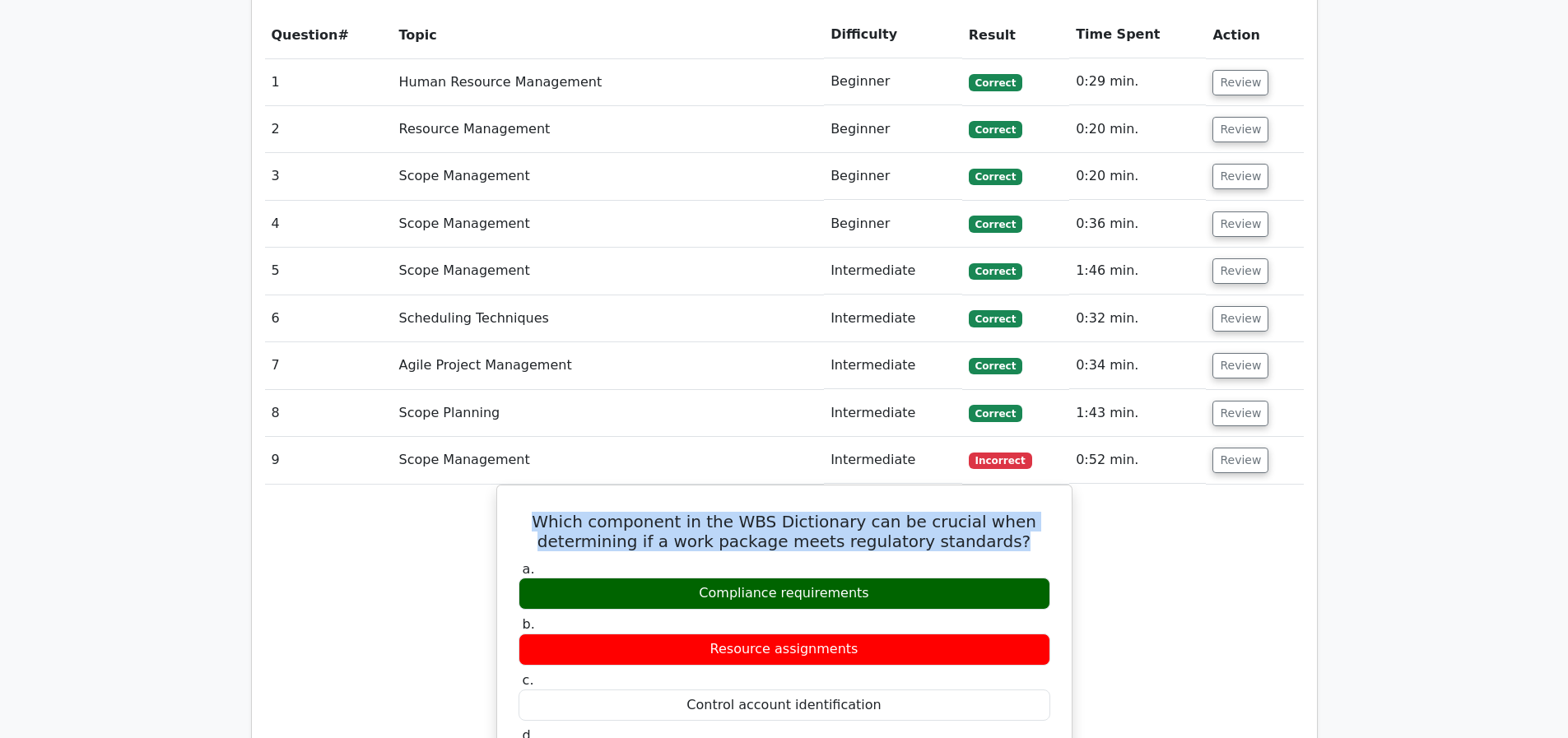
copy h5 "Which component in the WBS Dictionary can be crucial when determining if a work…"
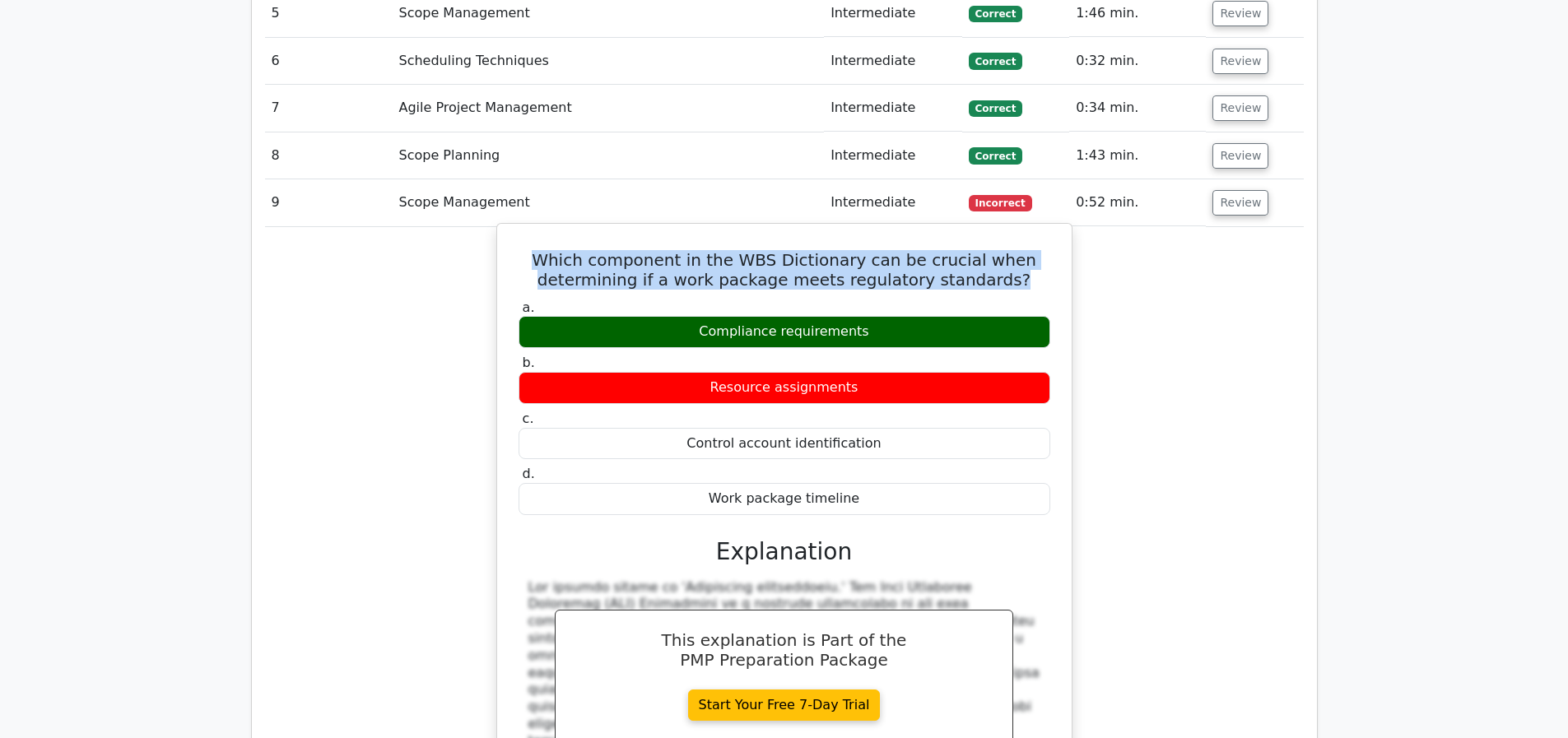
scroll to position [1725, 0]
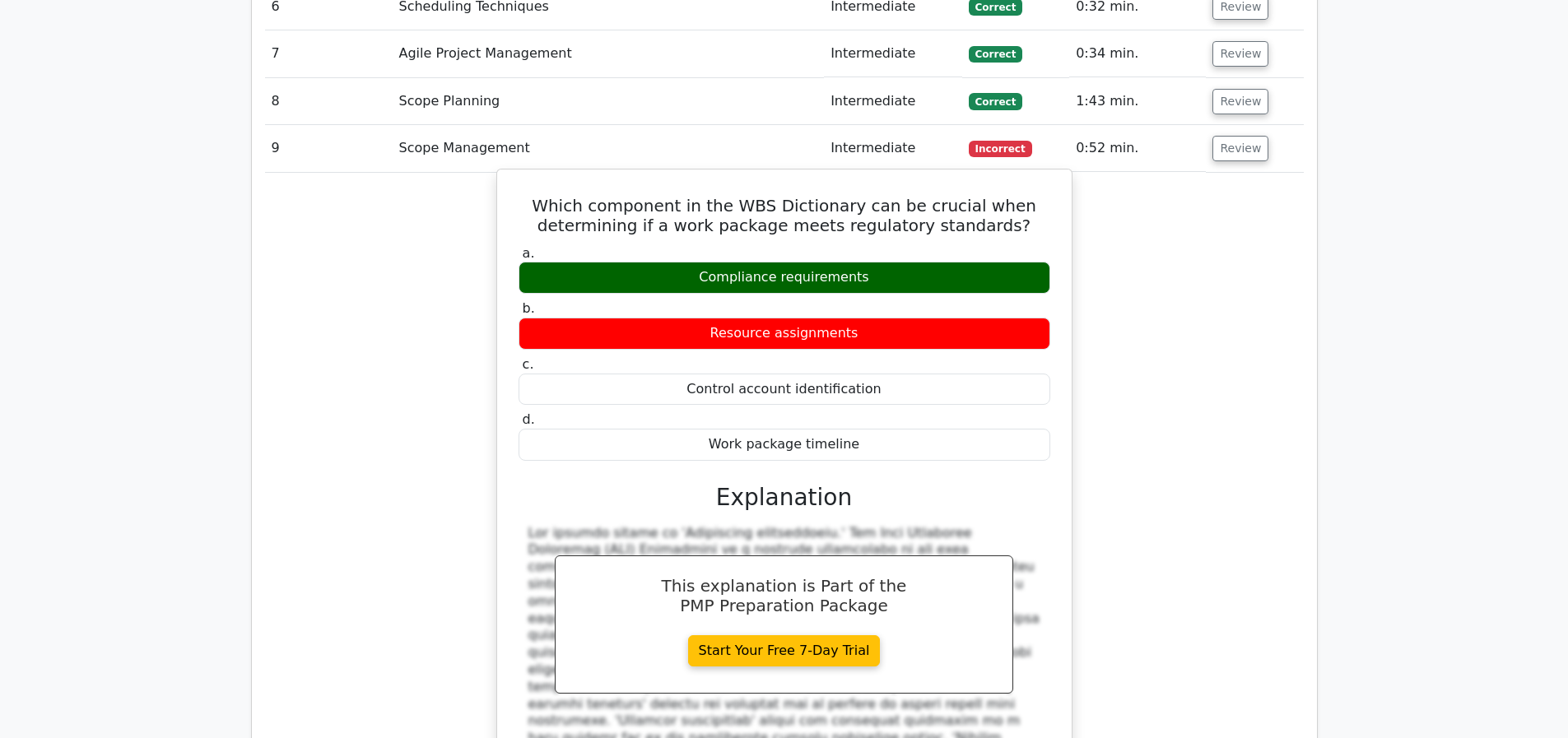
click at [548, 196] on h5 "Which component in the WBS Dictionary can be crucial when determining if a work…" at bounding box center [784, 215] width 535 height 40
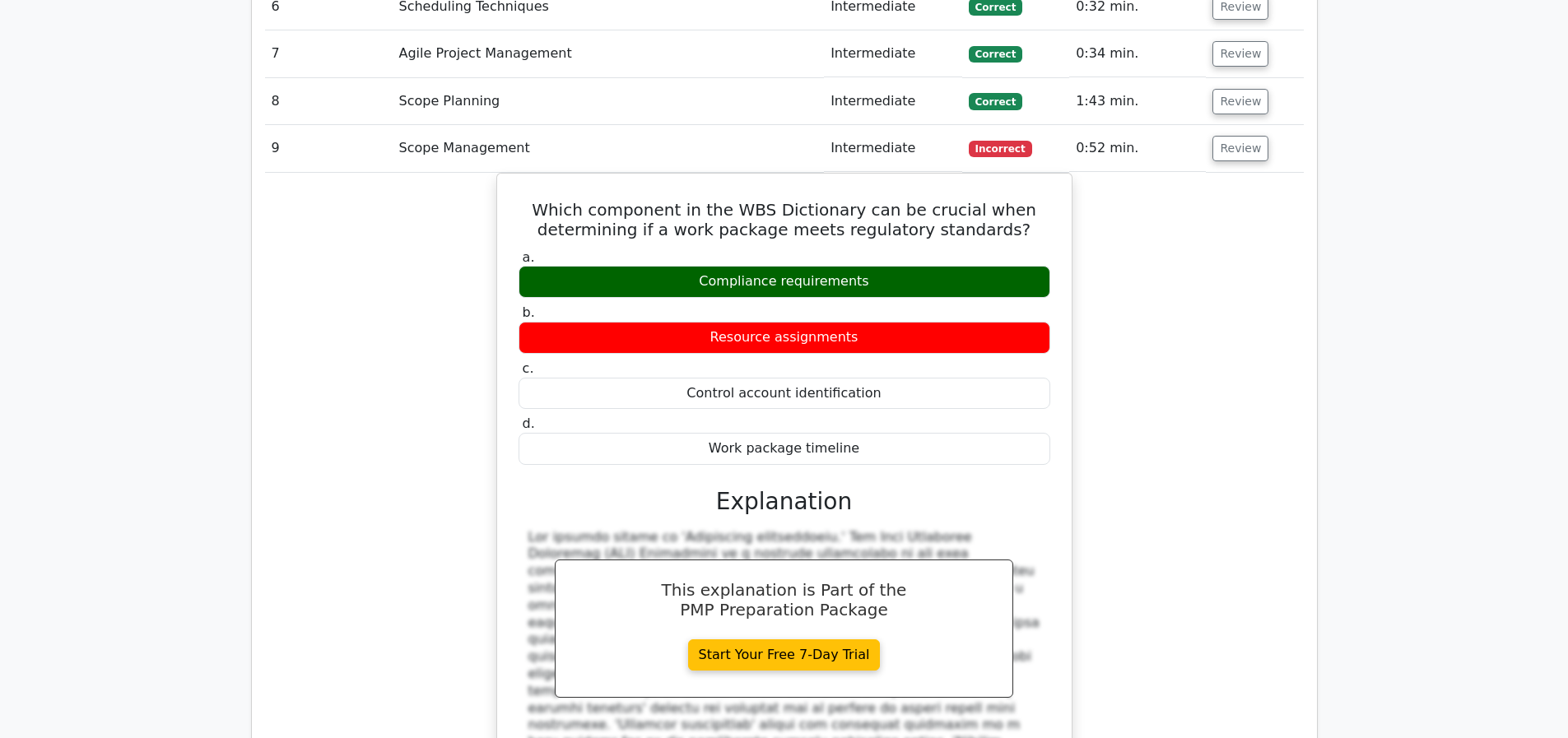
drag, startPoint x: 555, startPoint y: 137, endPoint x: 772, endPoint y: 38, distance: 238.5
click at [934, 384] on div "Which component in the WBS Dictionary can be crucial when determining if a work…" at bounding box center [784, 522] width 561 height 683
copy div "Which component in the WBS Dictionary can be crucial when determining if a work…"
